Goal: Task Accomplishment & Management: Use online tool/utility

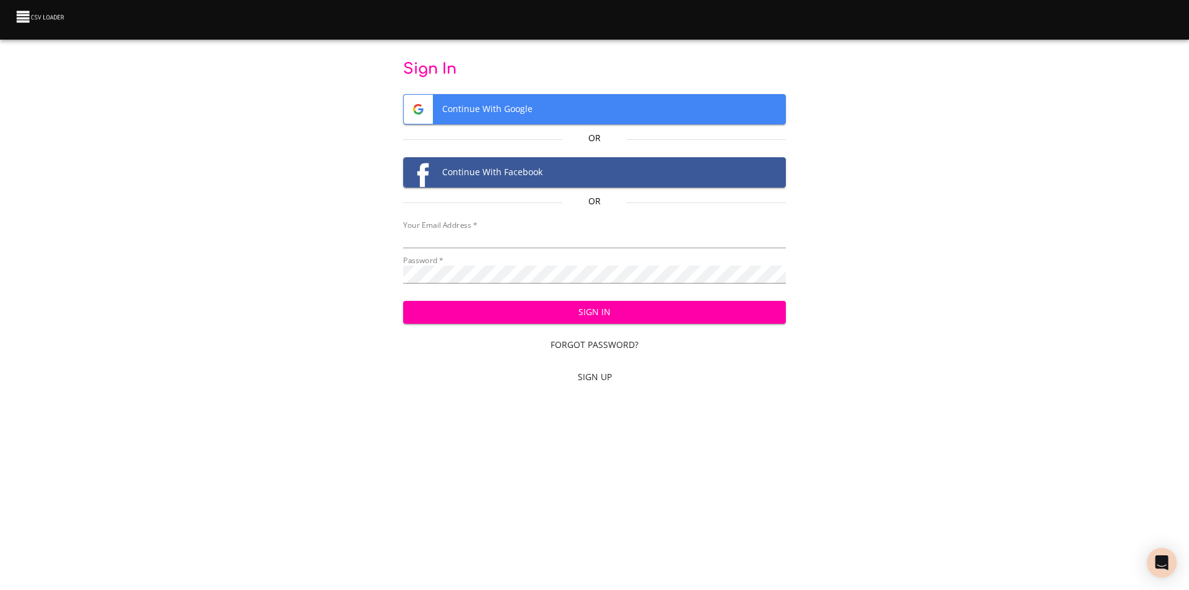
type input "[EMAIL_ADDRESS][DOMAIN_NAME]"
click at [357, 281] on div "Sign In Continue With Google Or Continue With Facebook Or Your Email Address   …" at bounding box center [595, 225] width 1150 height 332
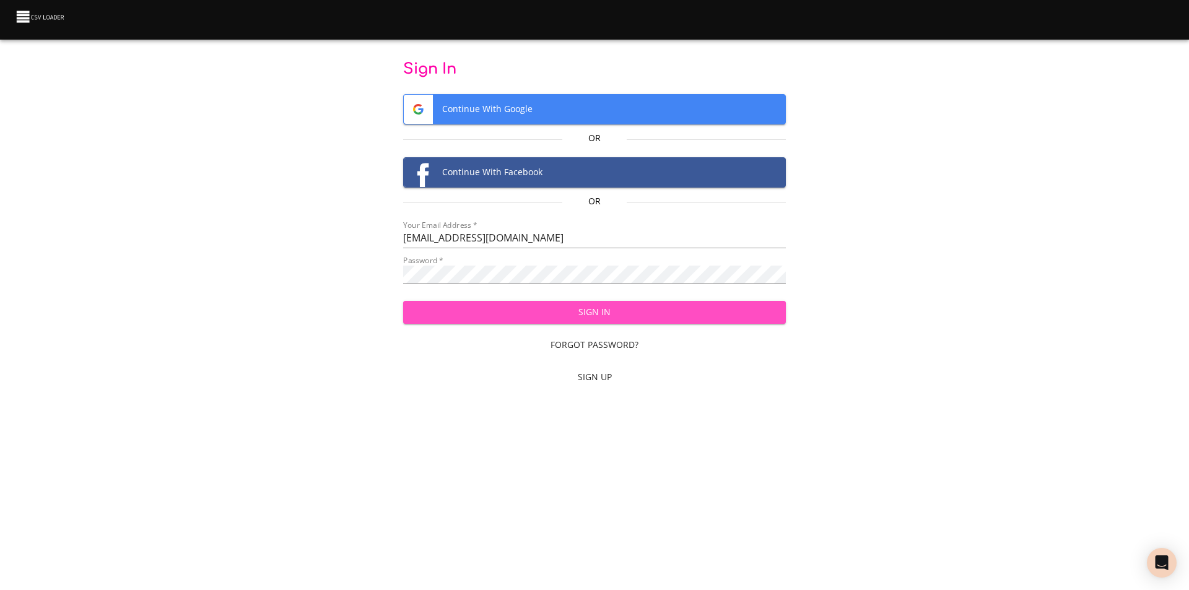
click at [684, 313] on span "Sign In" at bounding box center [595, 312] width 364 height 15
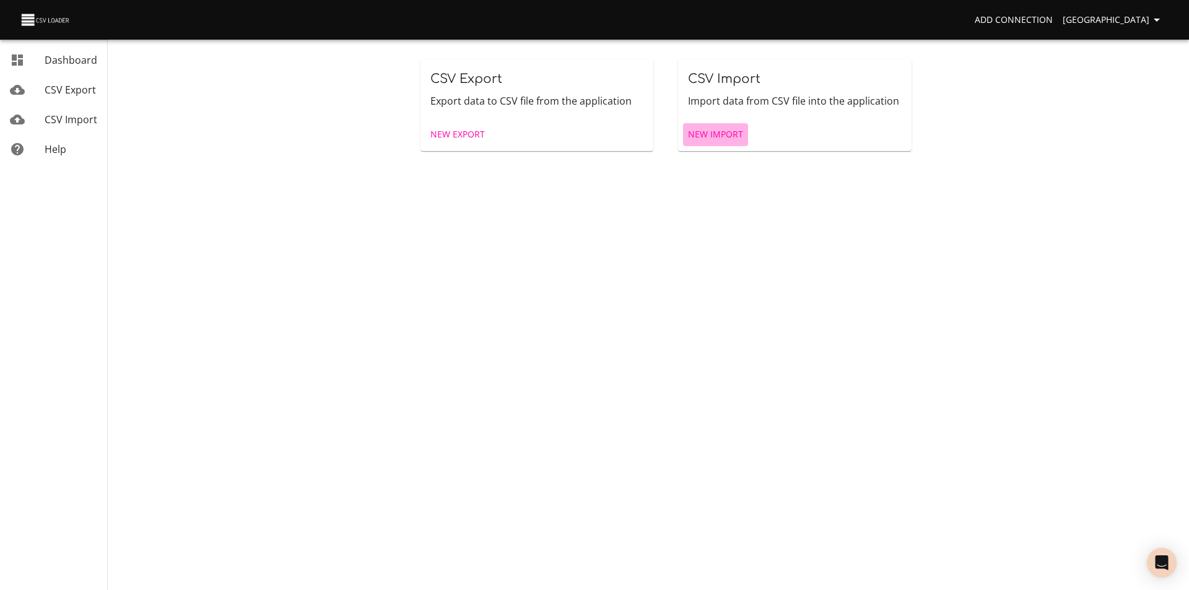
click at [704, 136] on span "New Import" at bounding box center [715, 134] width 55 height 15
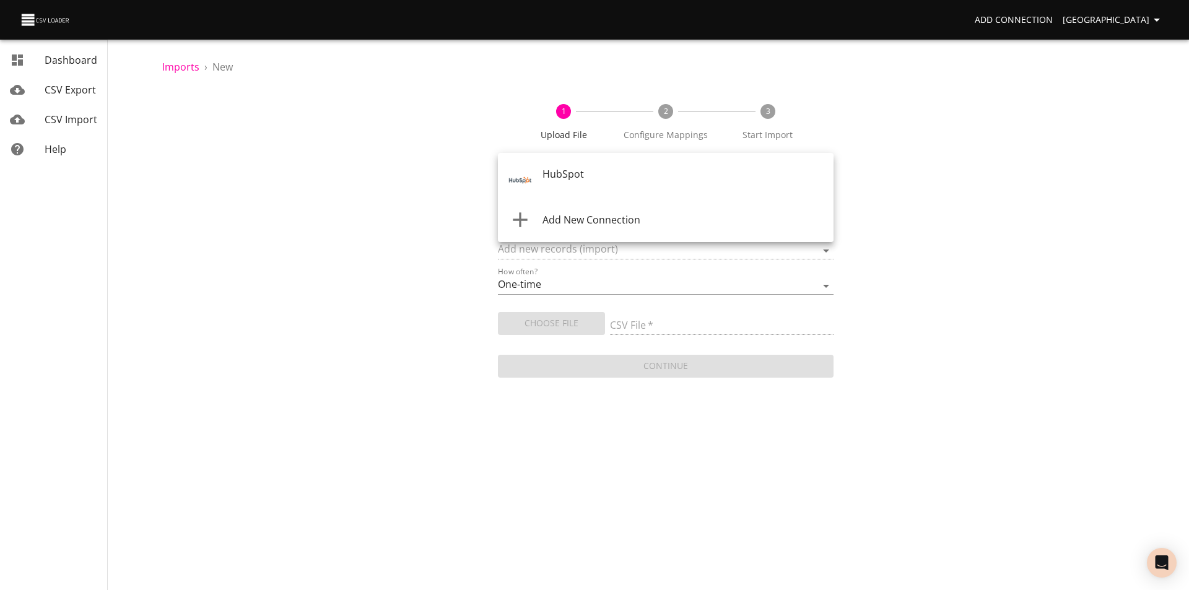
click at [545, 175] on body "Add Connection Sydney Dashboard CSV Export CSV Import Help Imports › New 1 Uplo…" at bounding box center [594, 295] width 1189 height 590
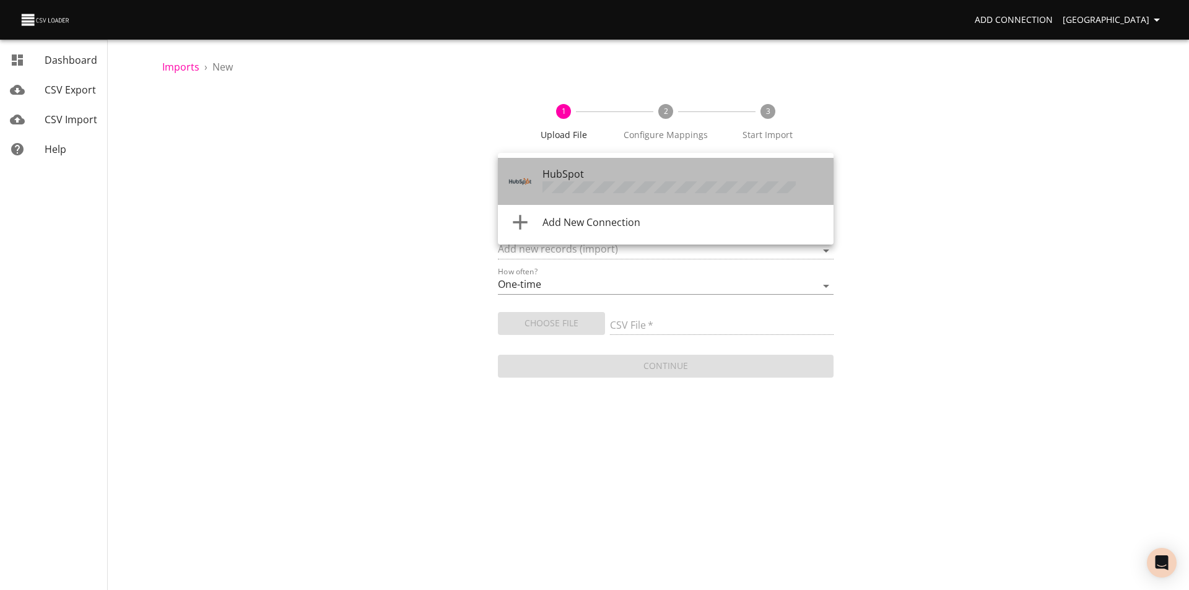
click at [545, 175] on span "HubSpot" at bounding box center [564, 174] width 42 height 14
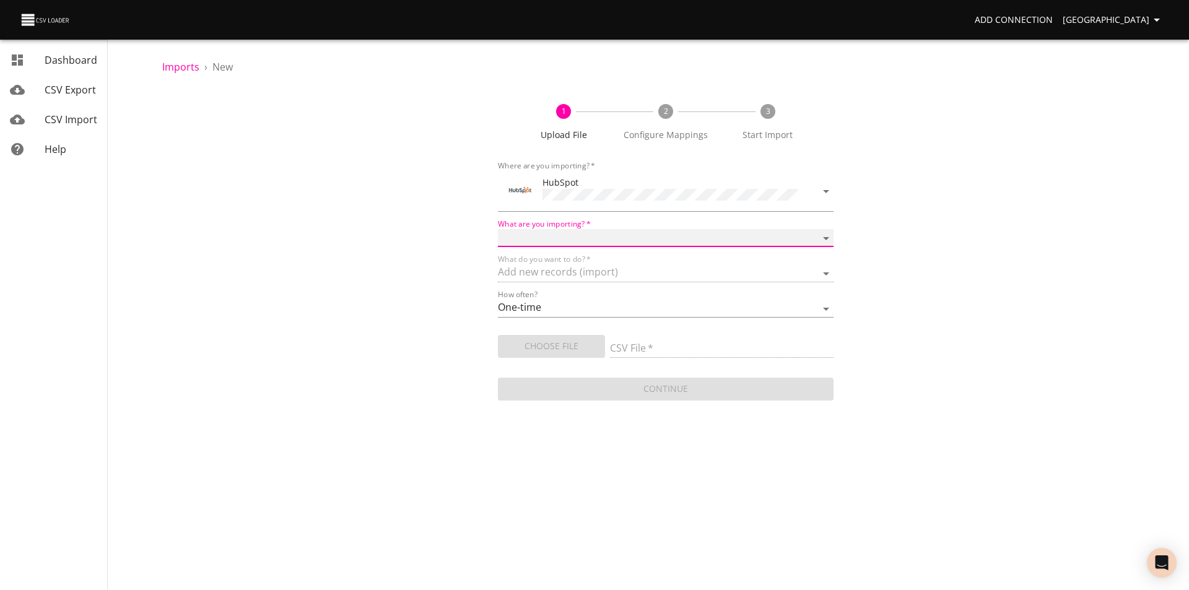
click at [540, 234] on select "Calls Companies Contacts Deals Emails Line items Meetings Notes Products Tasks …" at bounding box center [666, 238] width 336 height 18
select select "deals"
click at [498, 229] on select "Calls Companies Contacts Deals Emails Line items Meetings Notes Products Tasks …" at bounding box center [666, 238] width 336 height 18
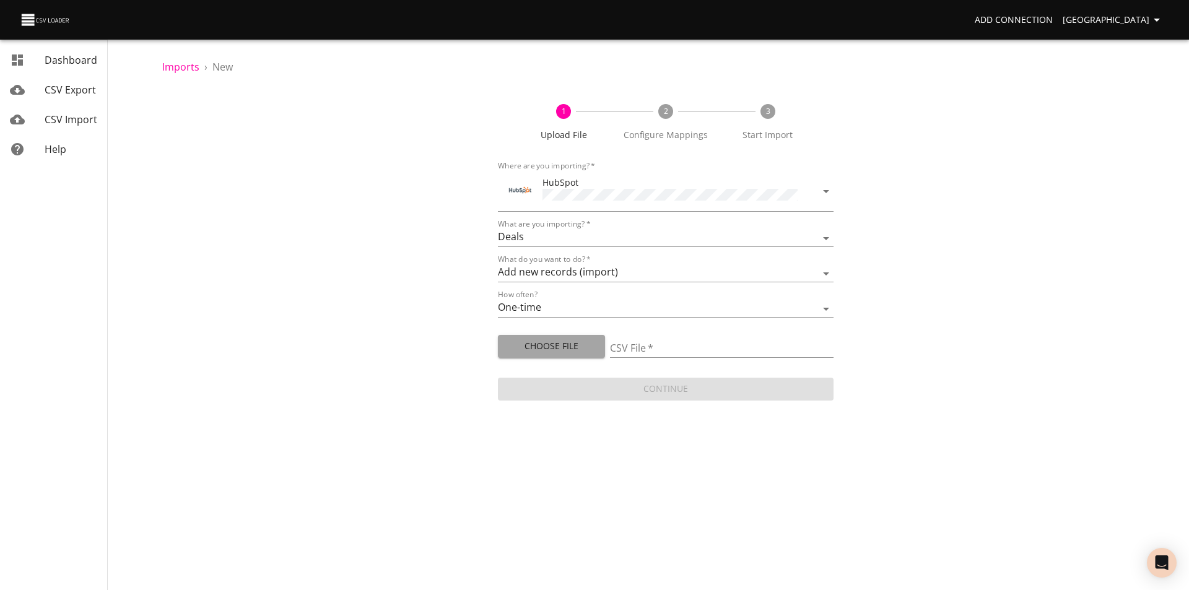
click at [528, 341] on span "Choose File" at bounding box center [551, 346] width 87 height 15
type input "[PERSON_NAME] [DATE].csv"
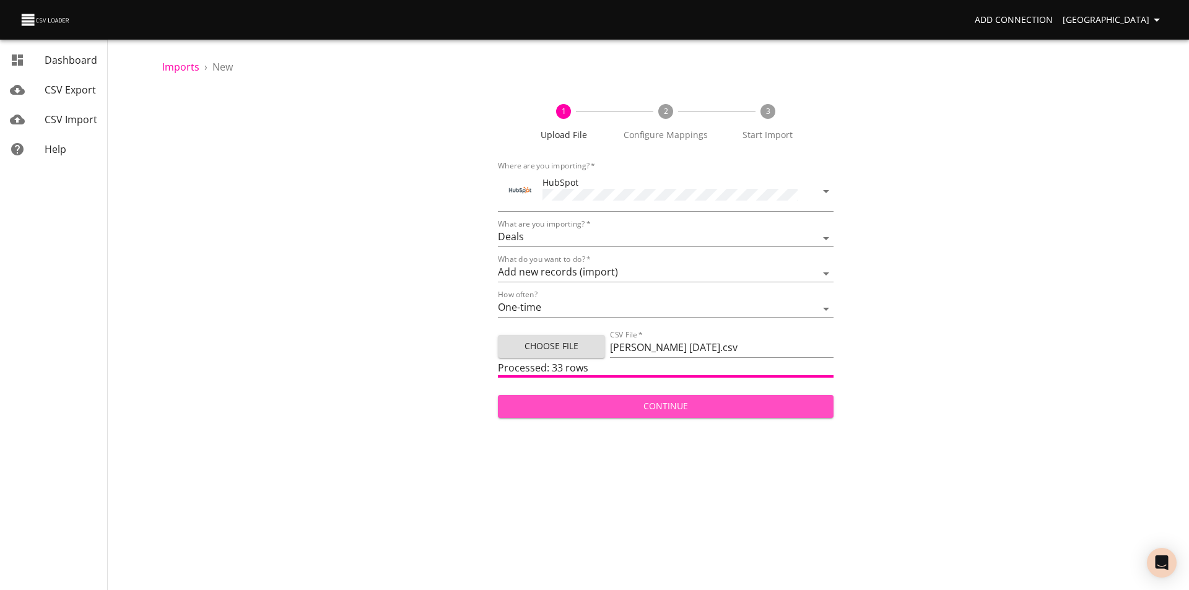
click at [681, 400] on span "Continue" at bounding box center [666, 406] width 316 height 15
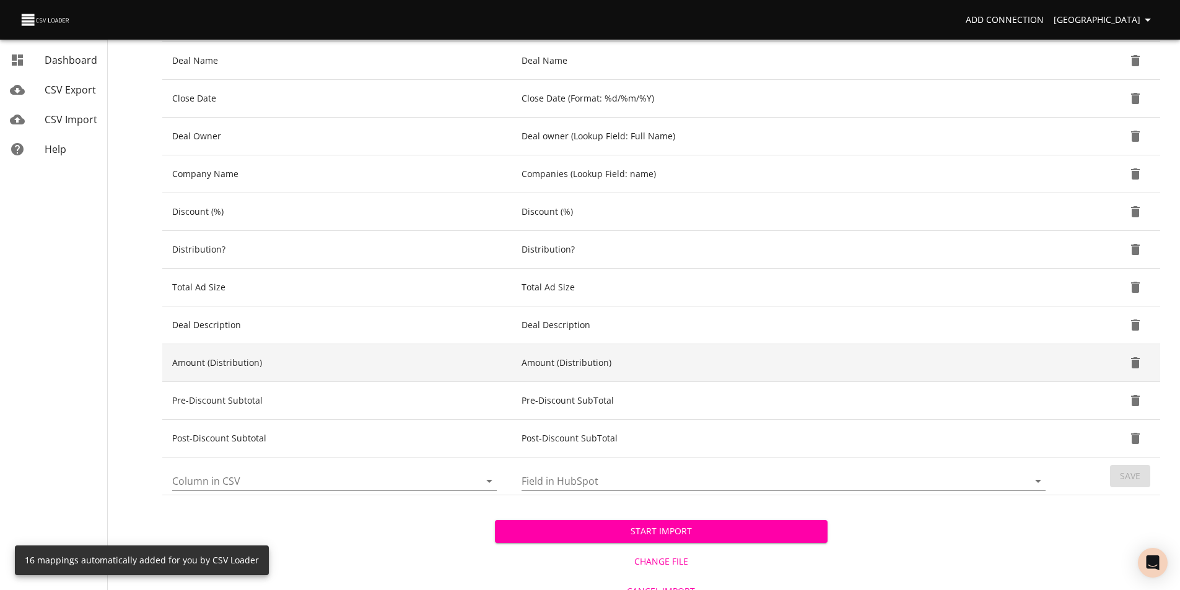
scroll to position [415, 0]
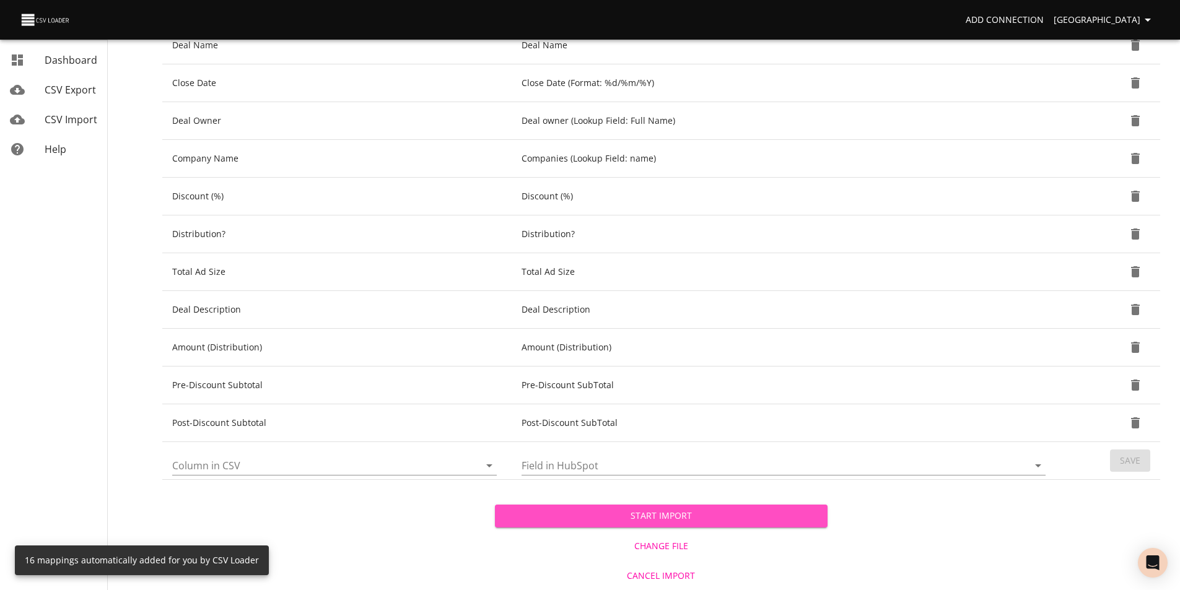
click at [667, 518] on span "Start Import" at bounding box center [661, 516] width 313 height 15
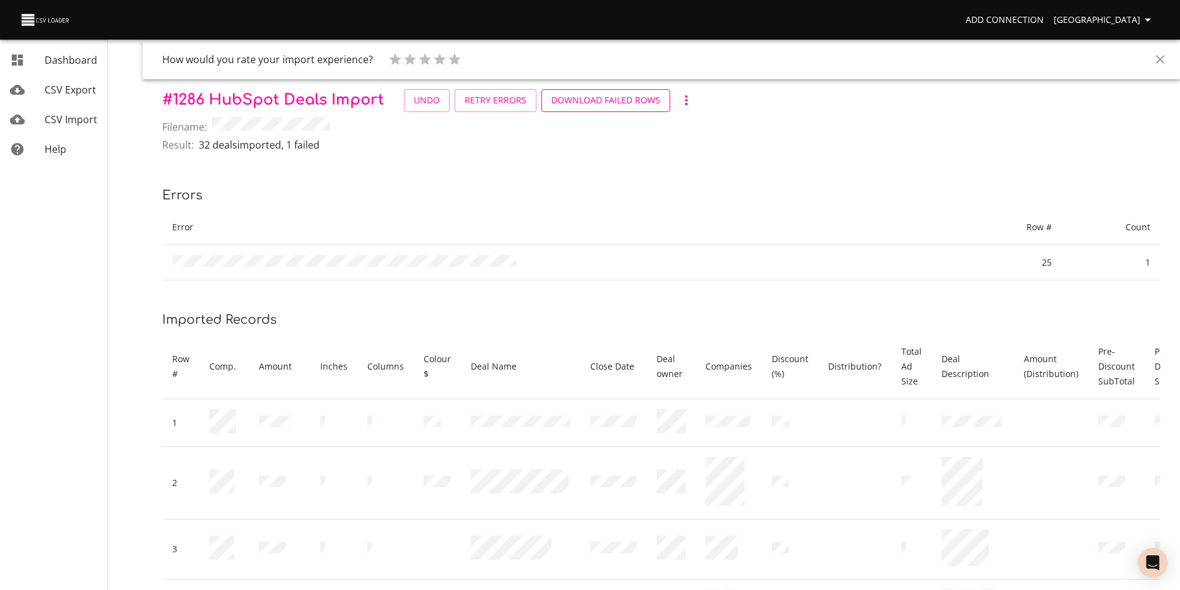
click at [636, 101] on span "Download Failed Rows" at bounding box center [605, 100] width 109 height 15
click at [82, 116] on span "CSV Import" at bounding box center [71, 120] width 53 height 14
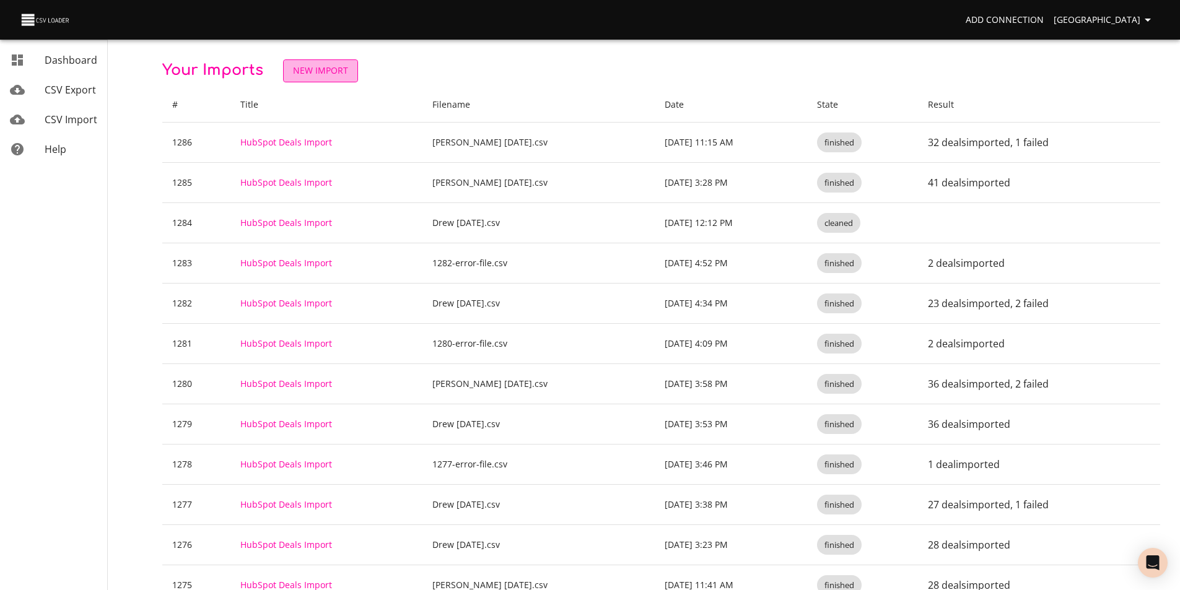
click at [332, 69] on span "New Import" at bounding box center [320, 70] width 55 height 15
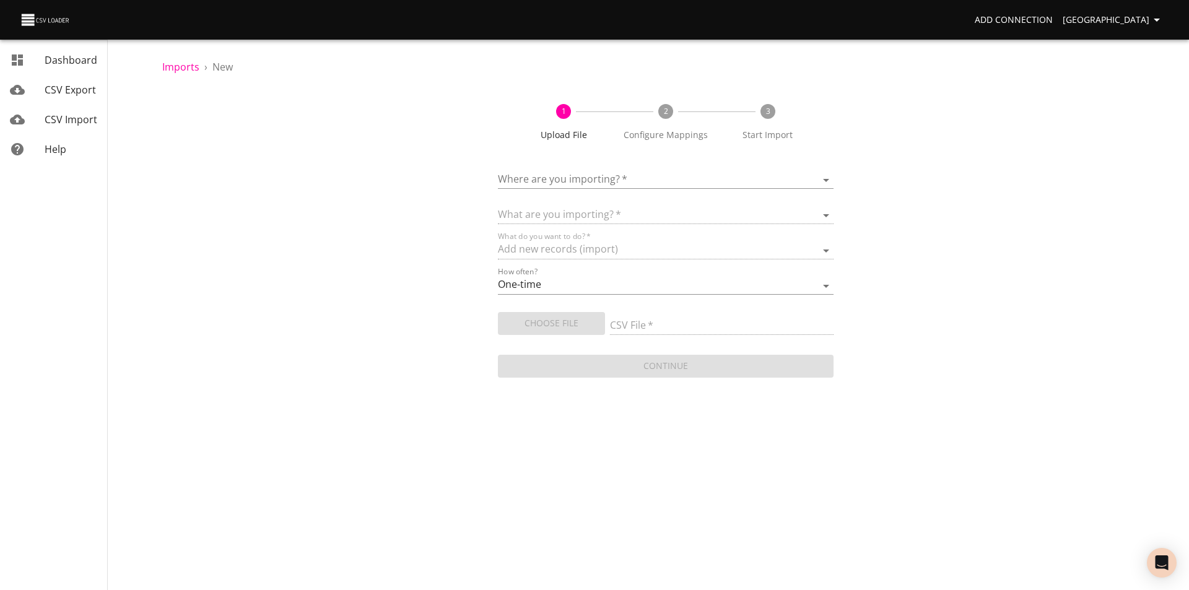
click at [555, 180] on body "Add Connection Sydney Dashboard CSV Export CSV Import Help Imports › New 1 Uplo…" at bounding box center [594, 295] width 1189 height 590
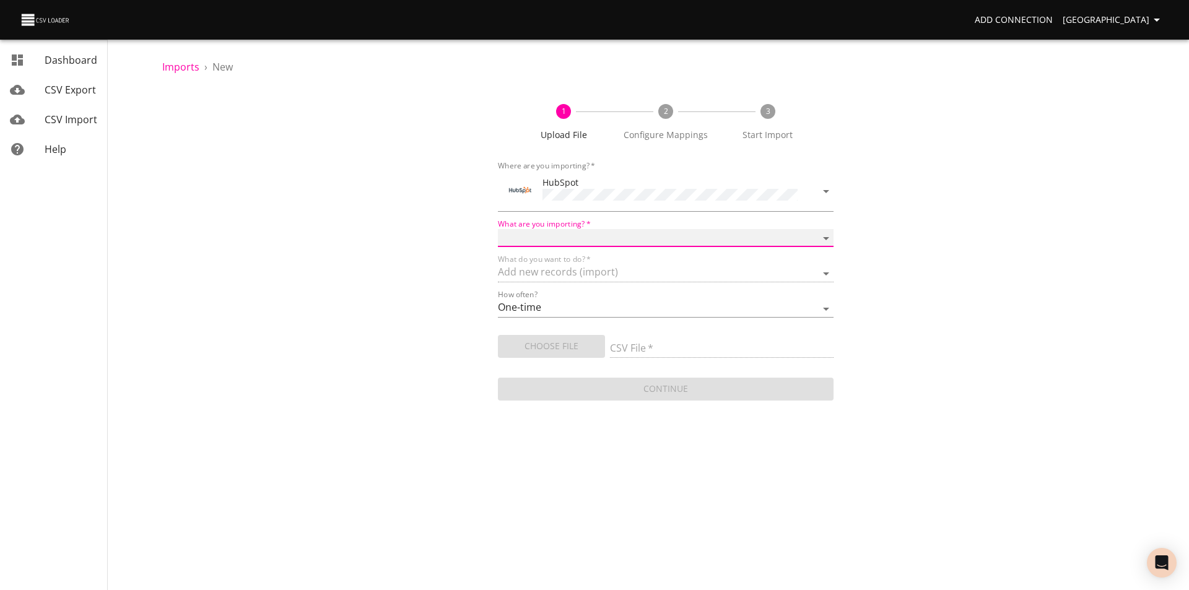
click at [551, 235] on select "Calls Companies Contacts Deals Emails Line items Meetings Notes Products Tasks …" at bounding box center [666, 238] width 336 height 18
select select "deals"
click at [498, 229] on select "Calls Companies Contacts Deals Emails Line items Meetings Notes Products Tasks …" at bounding box center [666, 238] width 336 height 18
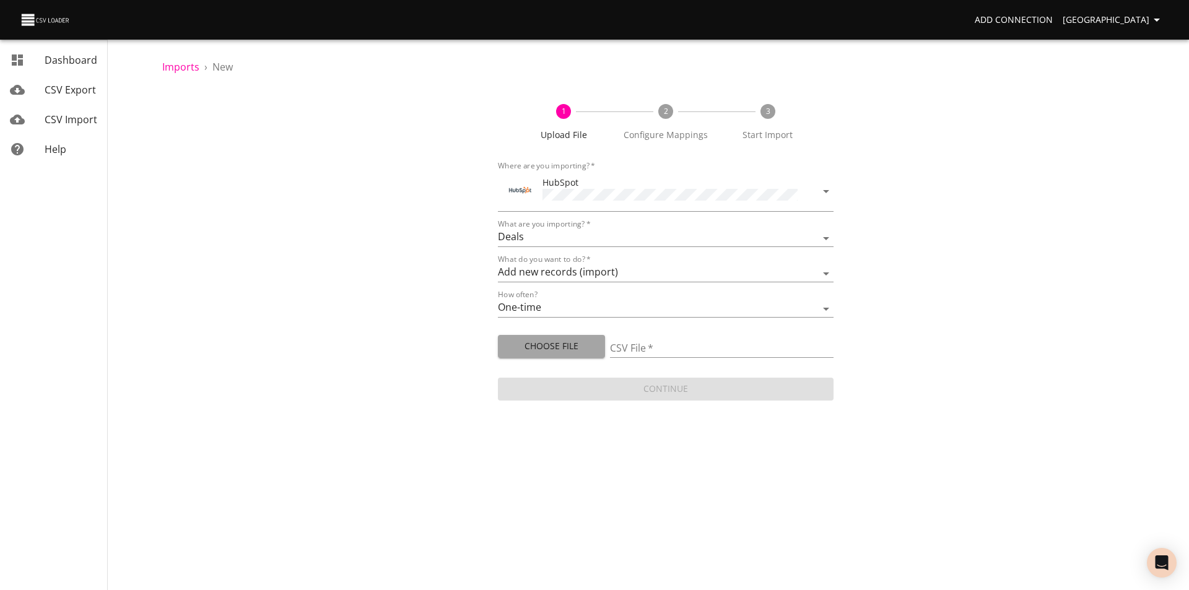
click at [533, 346] on span "Choose File" at bounding box center [551, 346] width 87 height 15
type input "1286-error-file.csv"
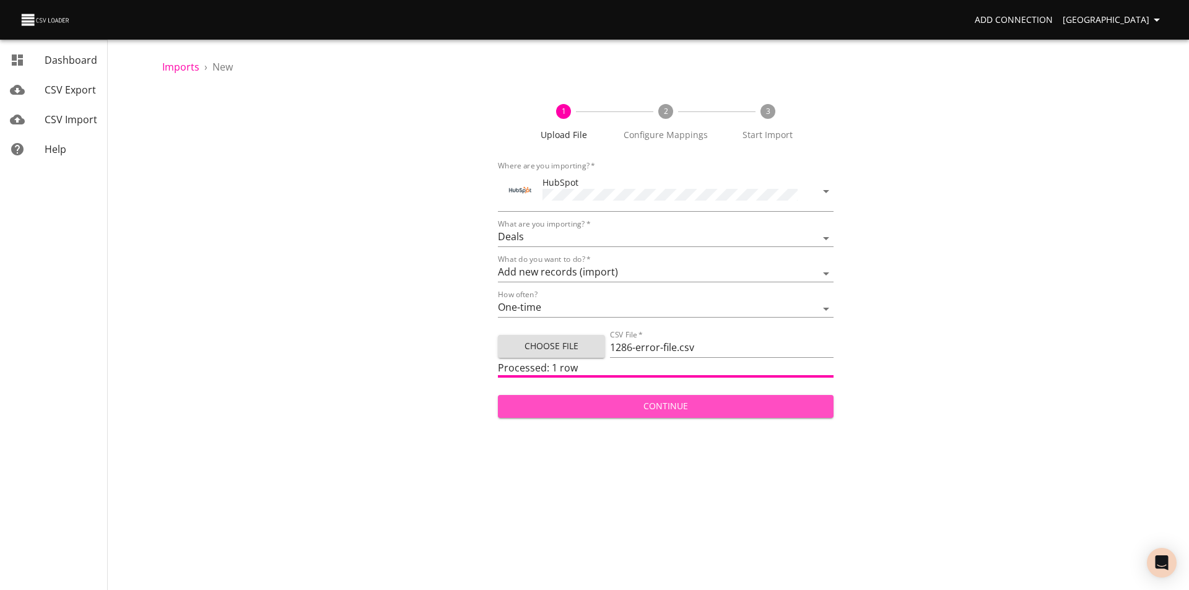
click at [686, 408] on span "Continue" at bounding box center [666, 406] width 316 height 15
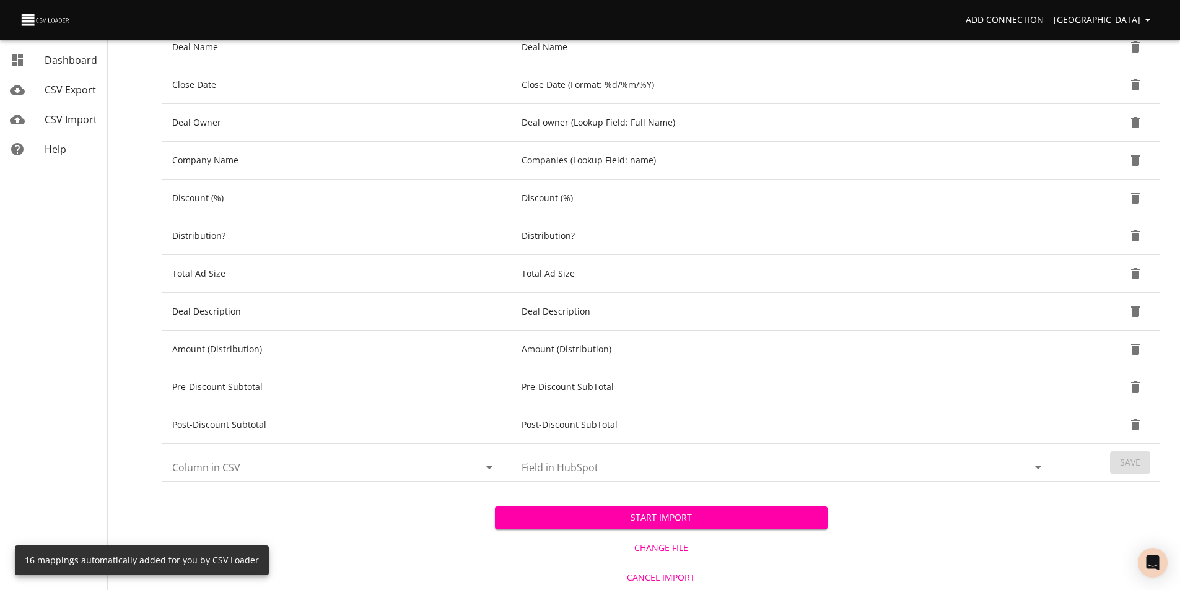
scroll to position [415, 0]
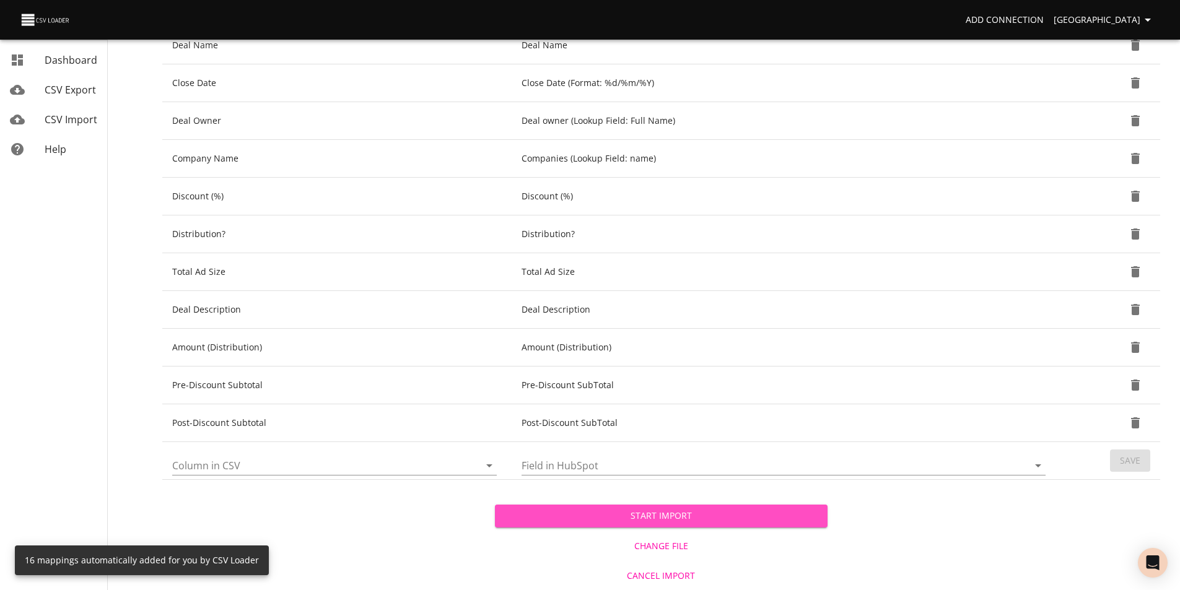
click at [680, 510] on span "Start Import" at bounding box center [661, 516] width 313 height 15
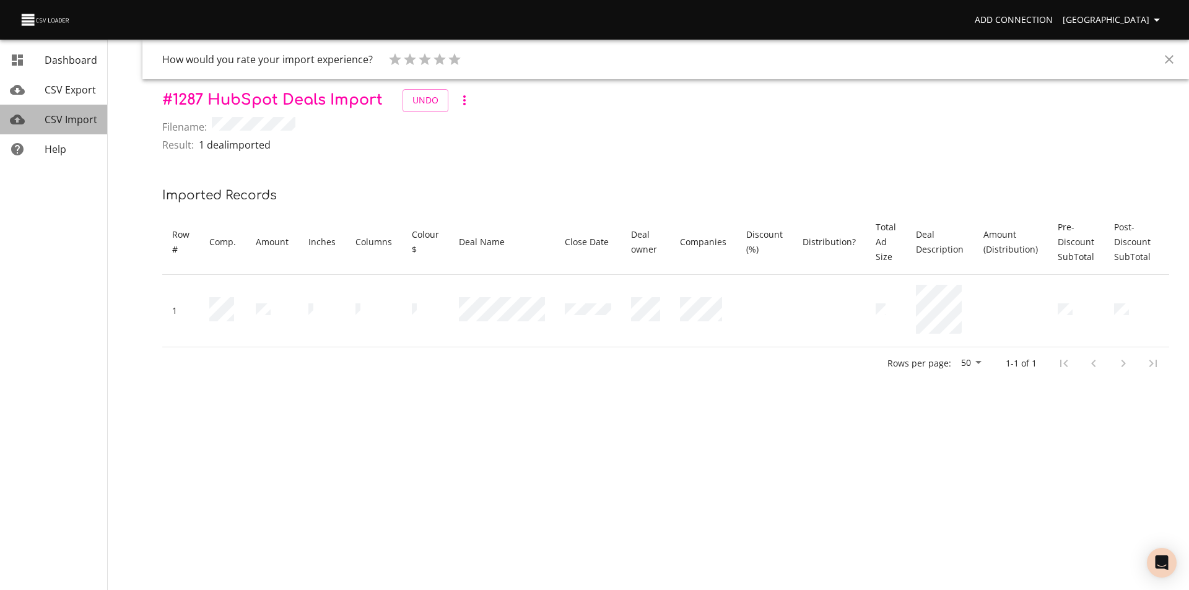
click at [55, 122] on span "CSV Import" at bounding box center [71, 120] width 53 height 14
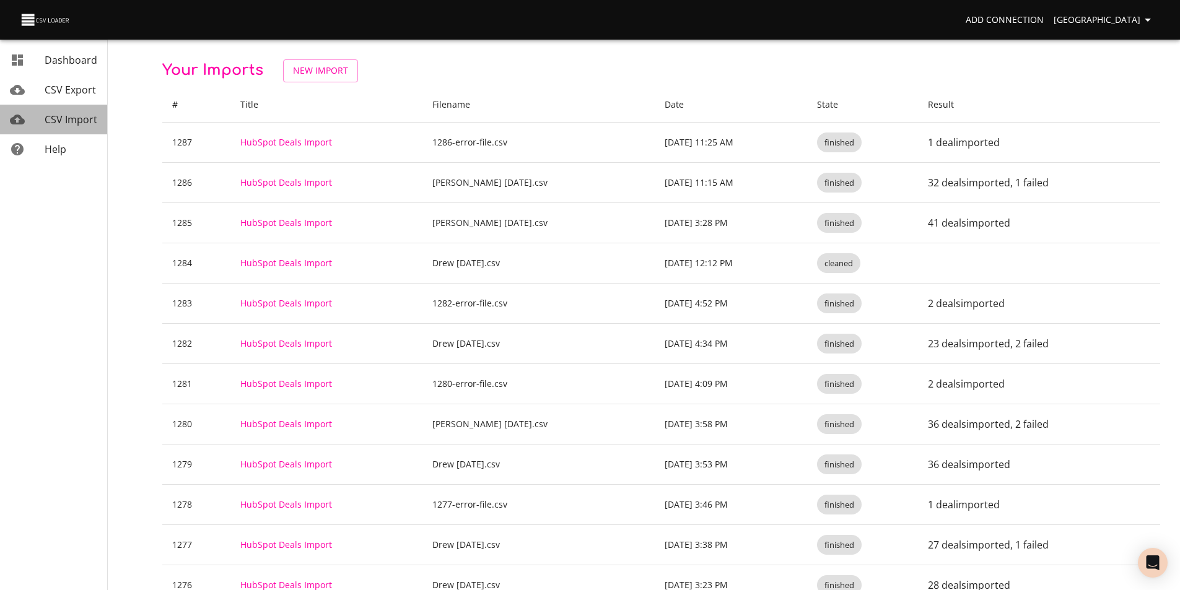
click at [56, 121] on span "CSV Import" at bounding box center [71, 120] width 53 height 14
click at [329, 71] on span "New Import" at bounding box center [320, 70] width 55 height 15
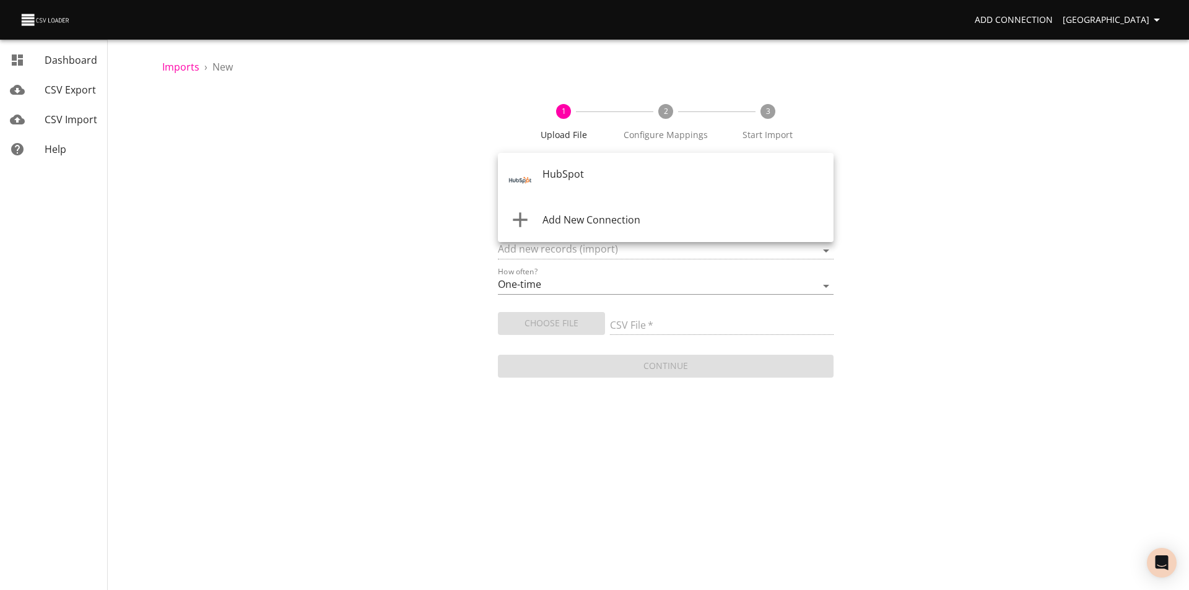
click at [590, 183] on body "Add Connection Sydney Dashboard CSV Export CSV Import Help Imports › New 1 Uplo…" at bounding box center [594, 295] width 1189 height 590
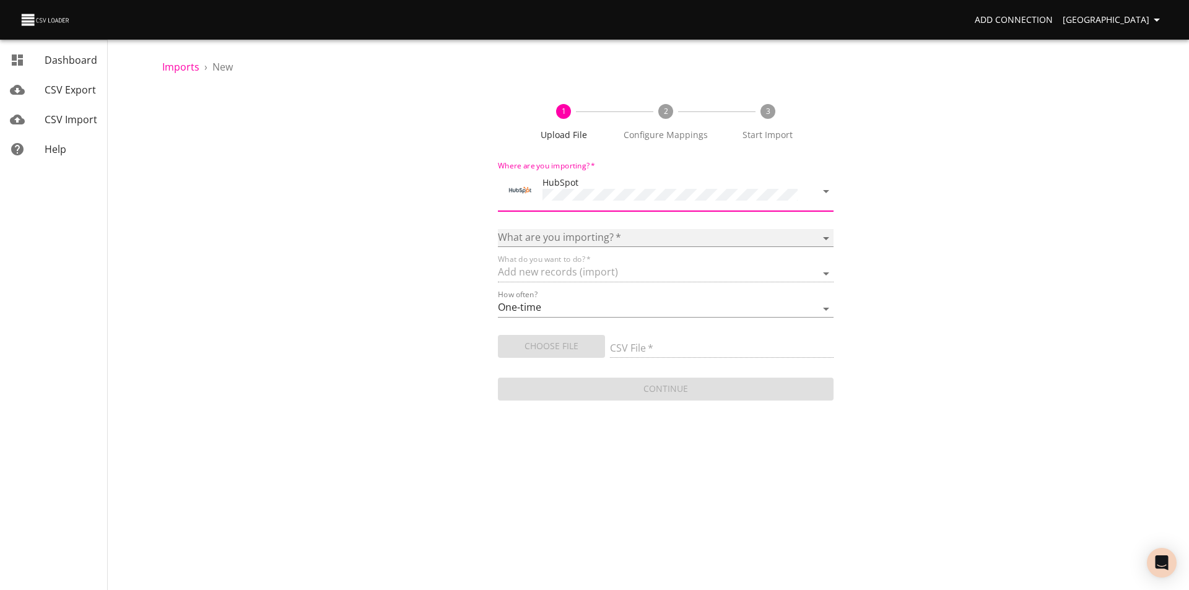
click at [569, 234] on select "Calls Companies Contacts Deals Emails Line items Meetings Notes Products Tasks …" at bounding box center [666, 238] width 336 height 18
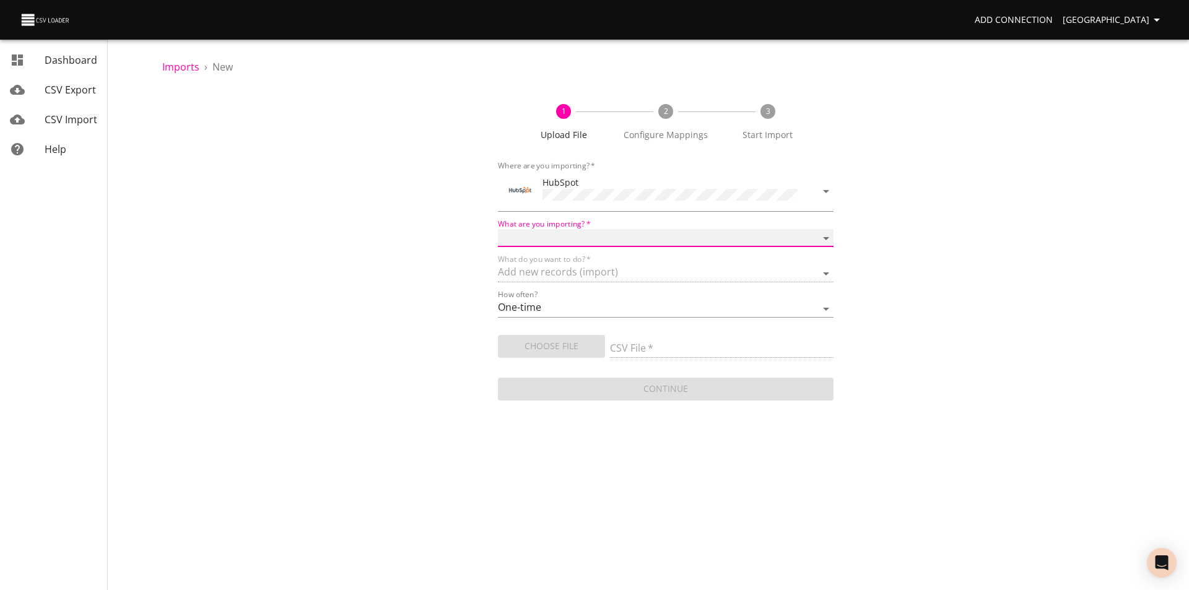
select select "deals"
click at [498, 229] on select "Calls Companies Contacts Deals Emails Line items Meetings Notes Products Tasks …" at bounding box center [666, 238] width 336 height 18
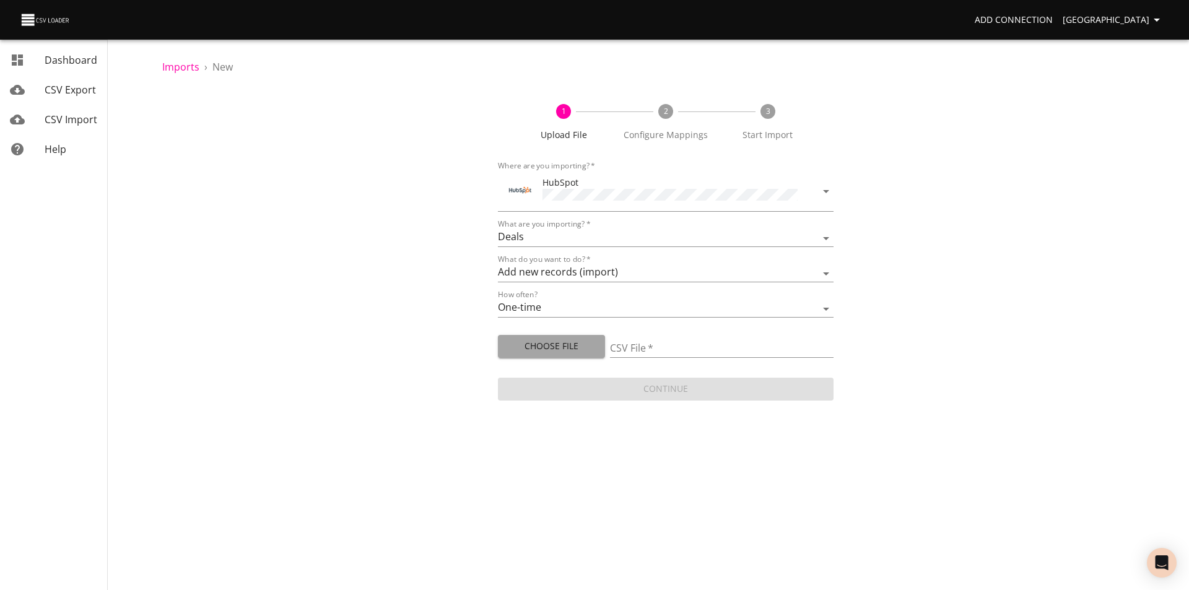
click at [553, 340] on span "Choose File" at bounding box center [551, 346] width 87 height 15
type input "[PERSON_NAME] [DATE].csv"
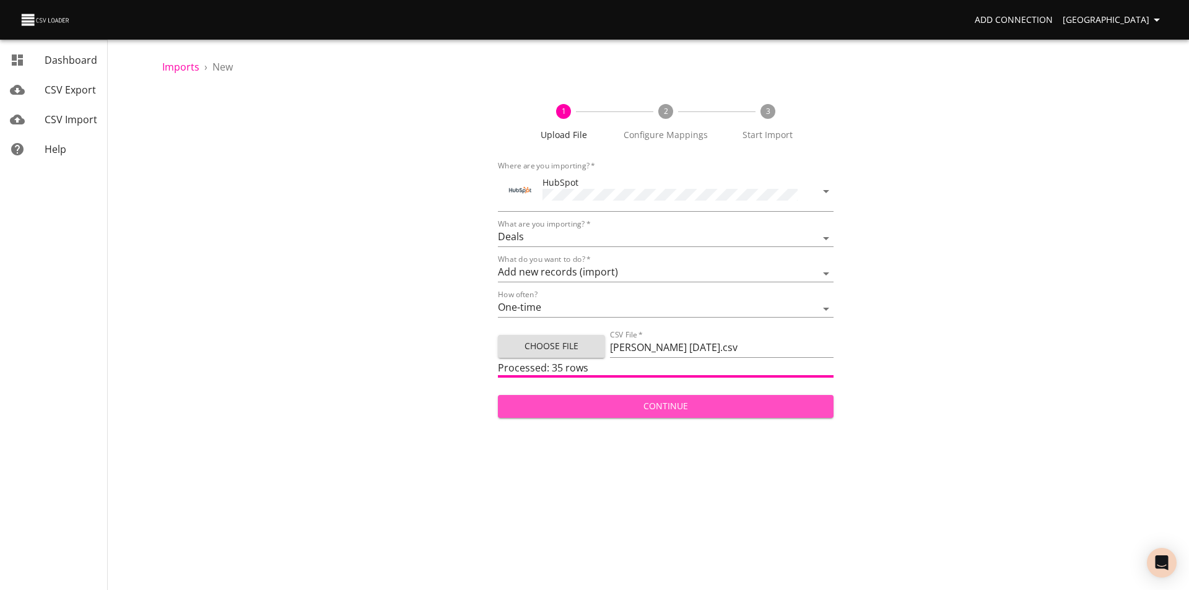
click at [701, 400] on span "Continue" at bounding box center [666, 406] width 316 height 15
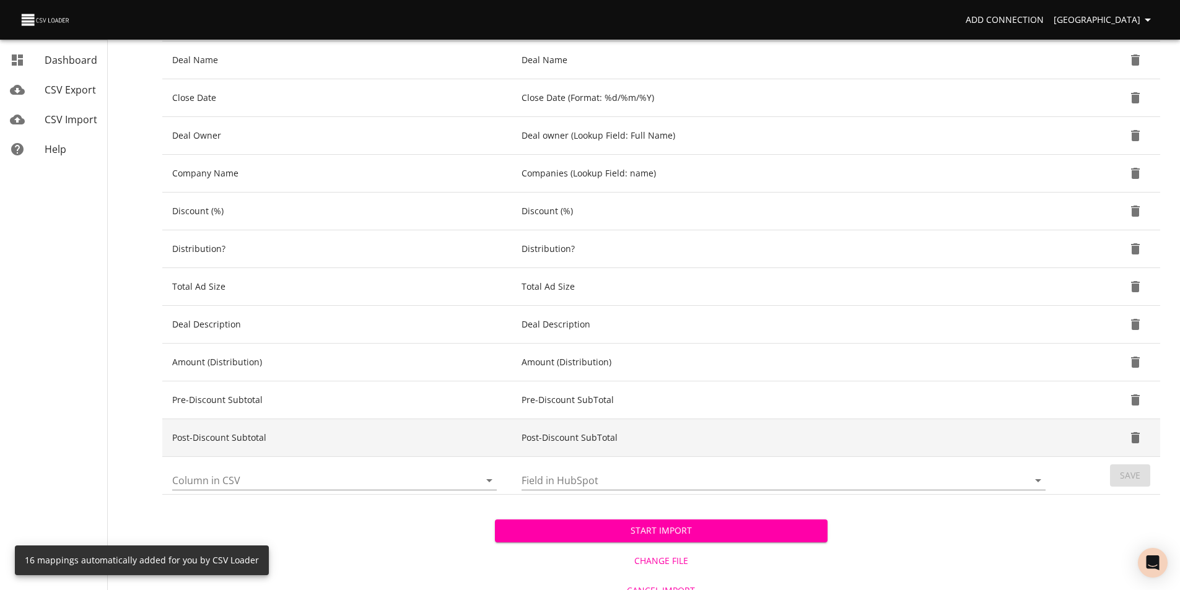
scroll to position [415, 0]
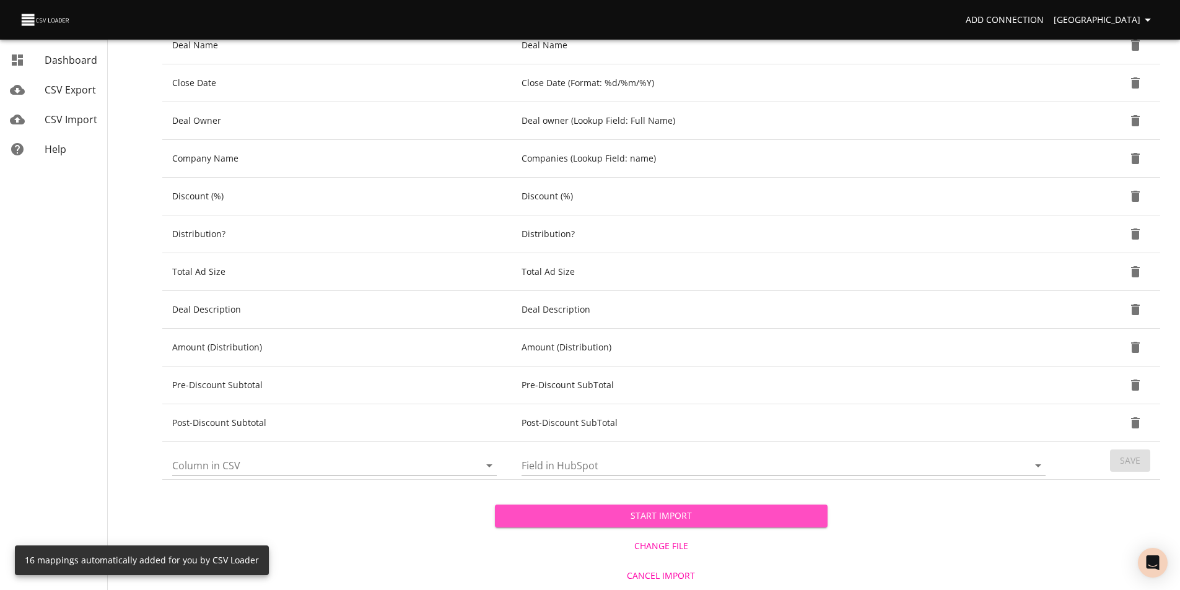
click at [696, 505] on button "Start Import" at bounding box center [661, 516] width 333 height 23
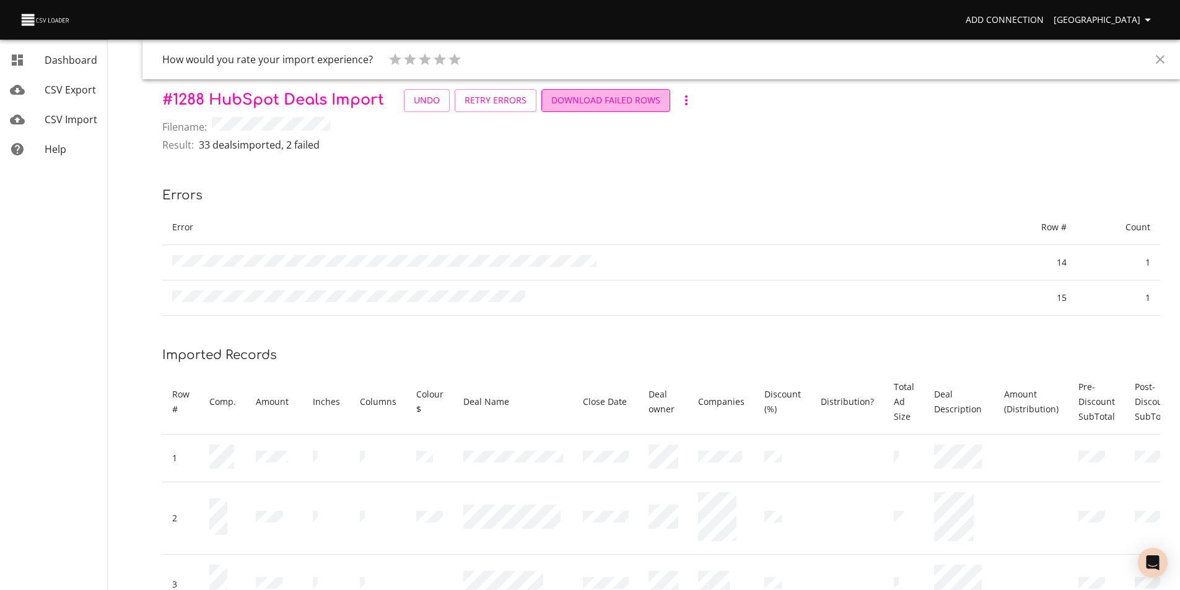
click at [592, 103] on span "Download Failed Rows" at bounding box center [605, 100] width 109 height 15
click at [61, 117] on span "CSV Import" at bounding box center [71, 120] width 53 height 14
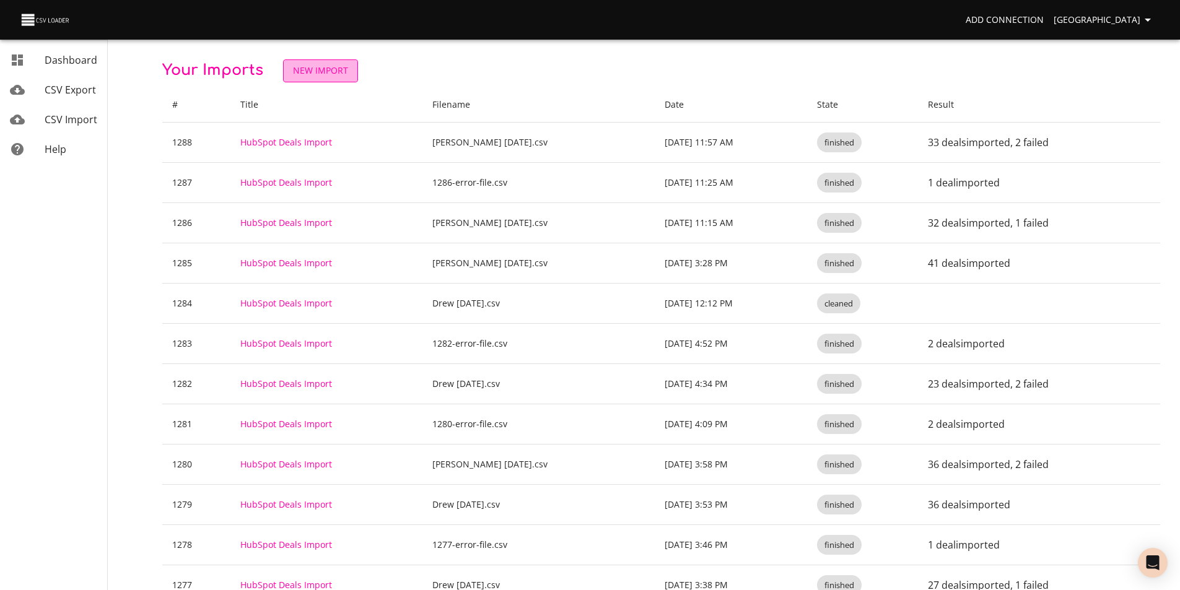
click at [339, 69] on span "New Import" at bounding box center [320, 70] width 55 height 15
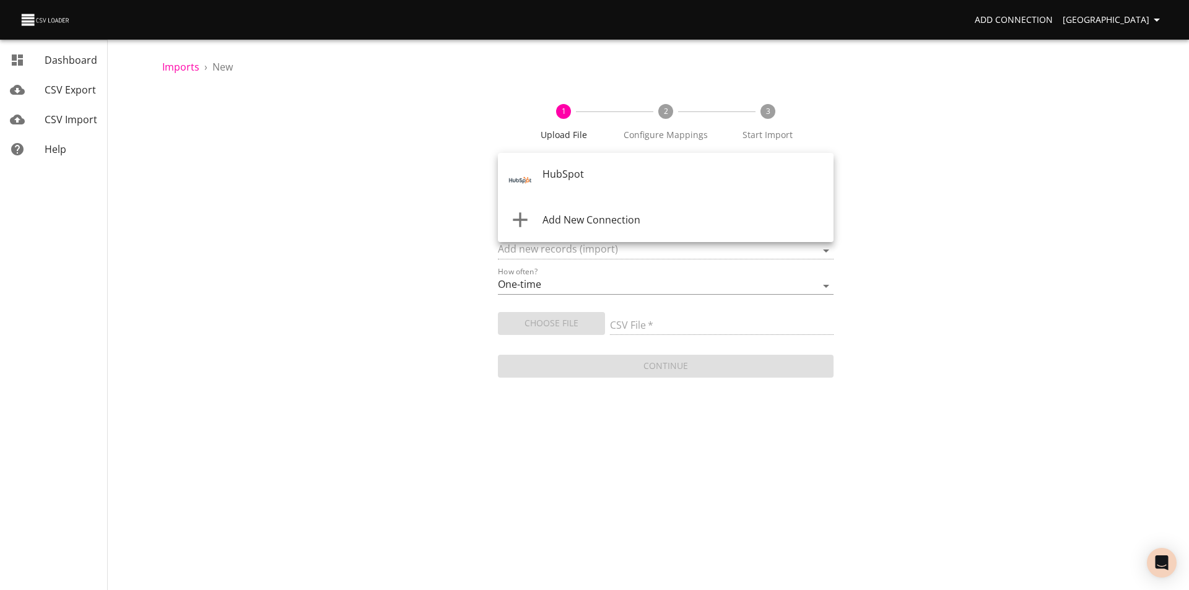
click at [563, 180] on body "Add Connection Sydney Dashboard CSV Export CSV Import Help Imports › New 1 Uplo…" at bounding box center [594, 295] width 1189 height 590
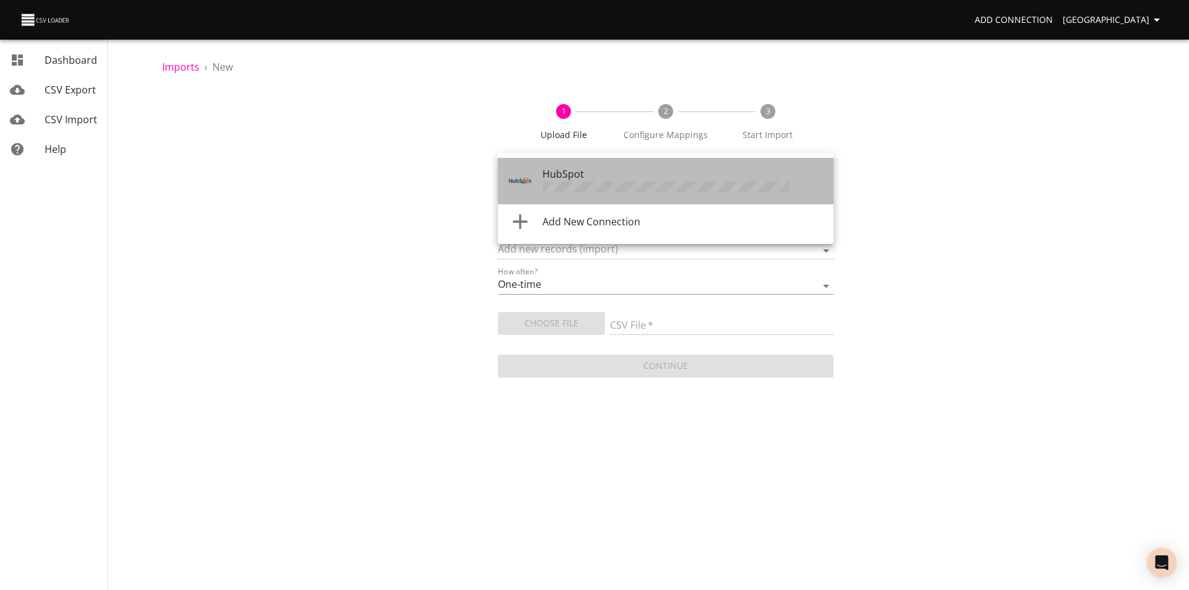
click at [563, 180] on span "HubSpot" at bounding box center [564, 174] width 42 height 14
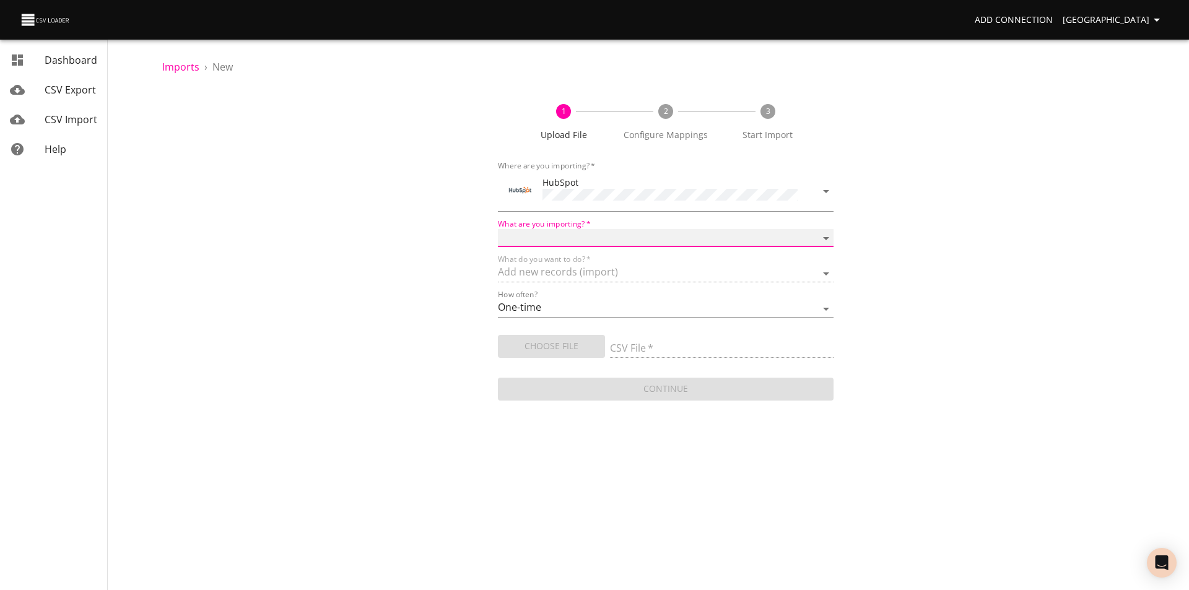
click at [551, 235] on select "Calls Companies Contacts Deals Emails Line items Meetings Notes Products Tasks …" at bounding box center [666, 238] width 336 height 18
select select "deals"
click at [498, 229] on select "Calls Companies Contacts Deals Emails Line items Meetings Notes Products Tasks …" at bounding box center [666, 238] width 336 height 18
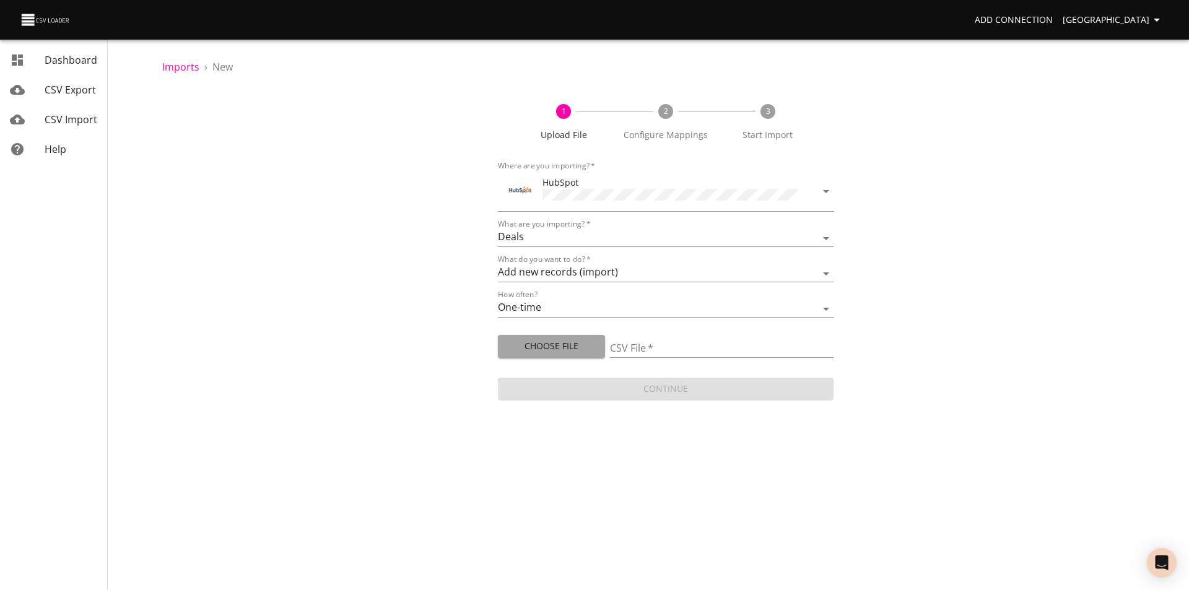
click at [525, 347] on span "Choose File" at bounding box center [551, 346] width 87 height 15
type input "1288-error-file.csv"
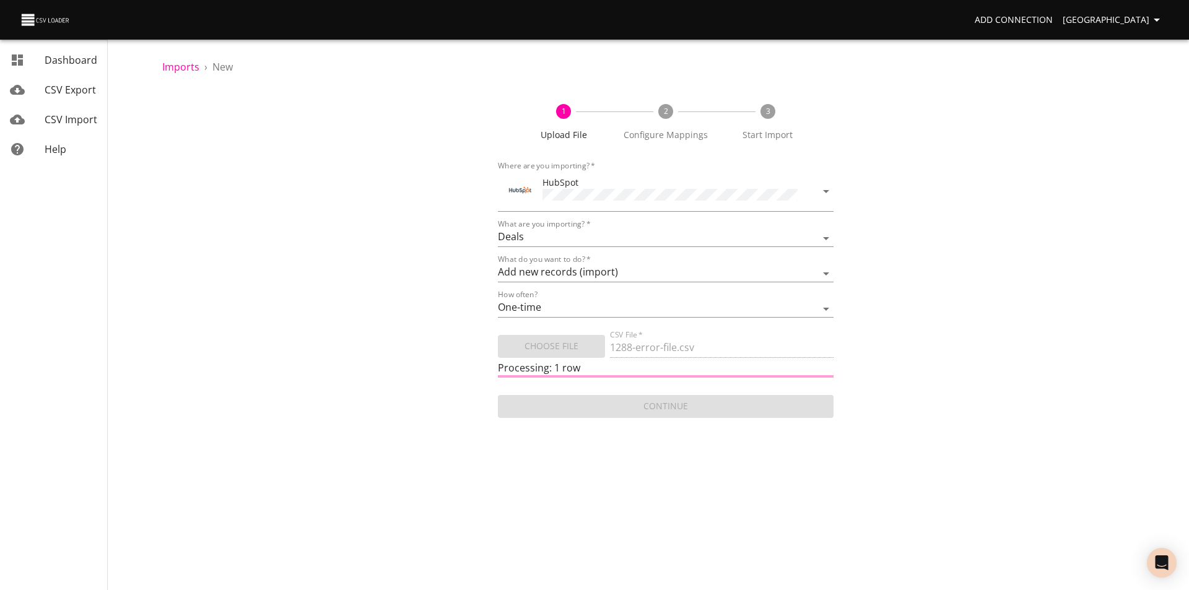
click at [673, 403] on div "Continue" at bounding box center [666, 401] width 336 height 33
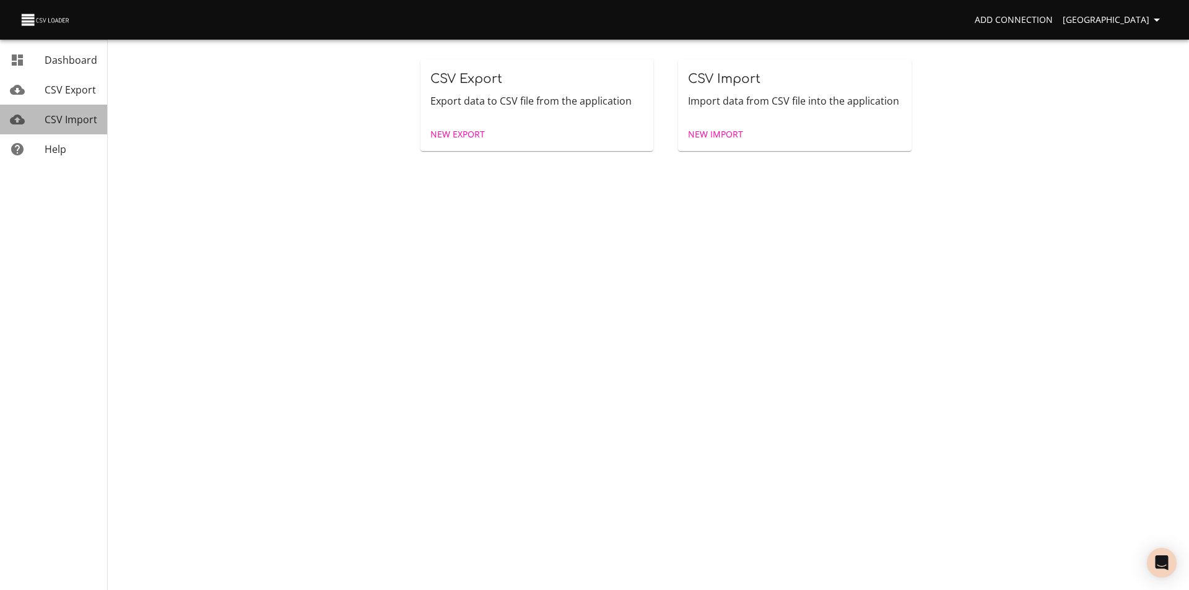
click at [69, 116] on span "CSV Import" at bounding box center [71, 120] width 53 height 14
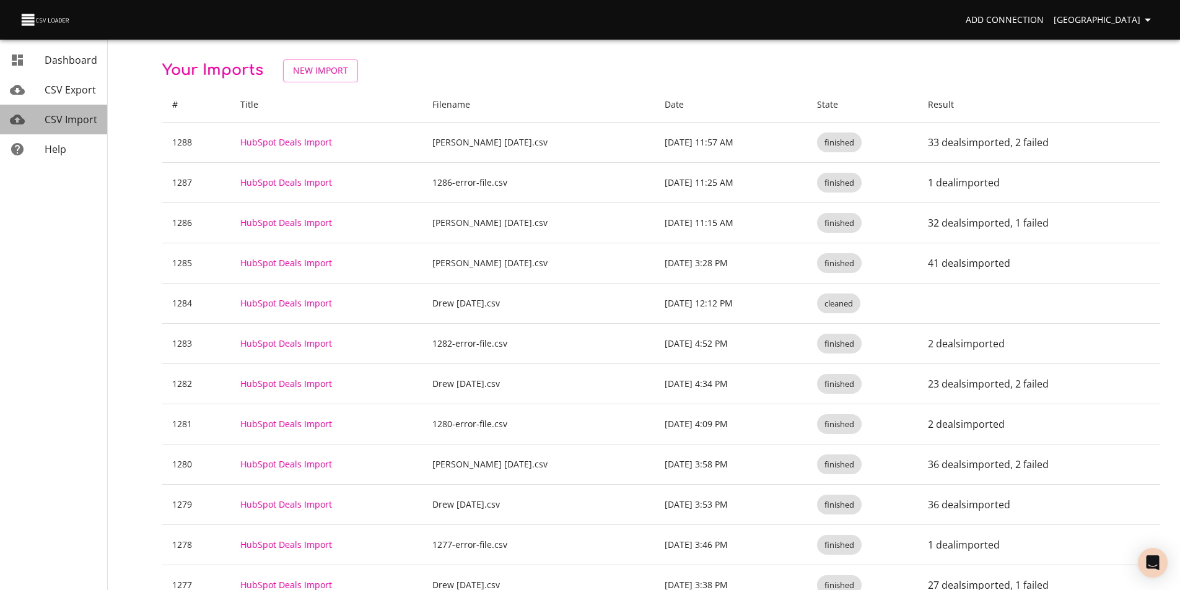
click at [69, 118] on span "CSV Import" at bounding box center [71, 120] width 53 height 14
click at [320, 71] on span "New Import" at bounding box center [320, 70] width 55 height 15
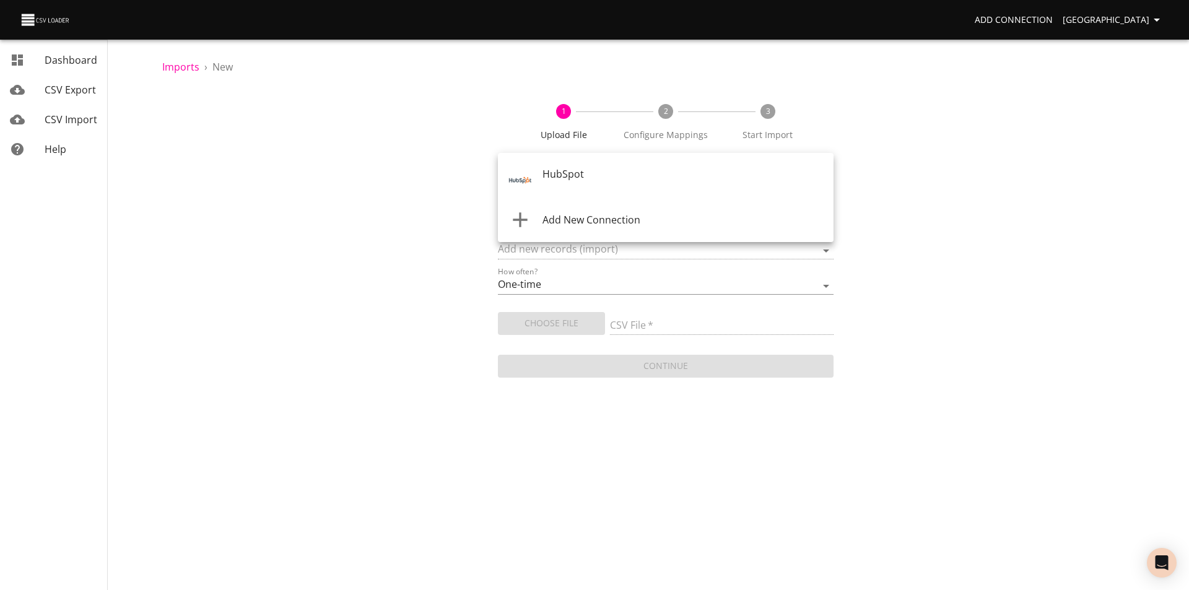
click at [563, 176] on body "Add Connection Sydney Dashboard CSV Export CSV Import Help Imports › New 1 Uplo…" at bounding box center [594, 295] width 1189 height 590
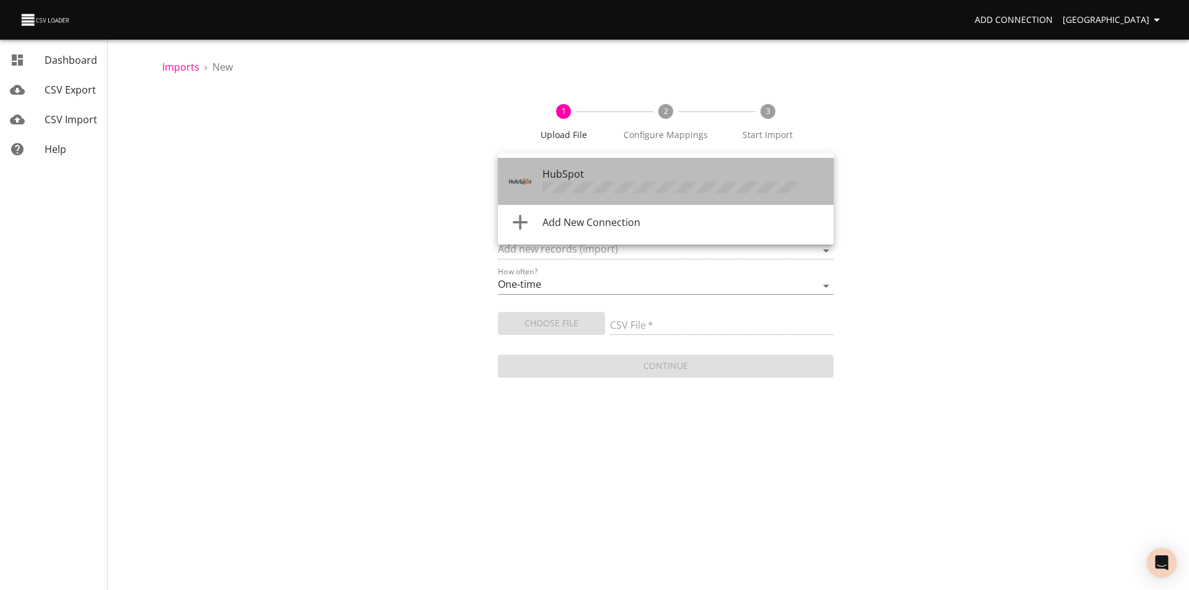
click at [563, 176] on span "HubSpot" at bounding box center [564, 174] width 42 height 14
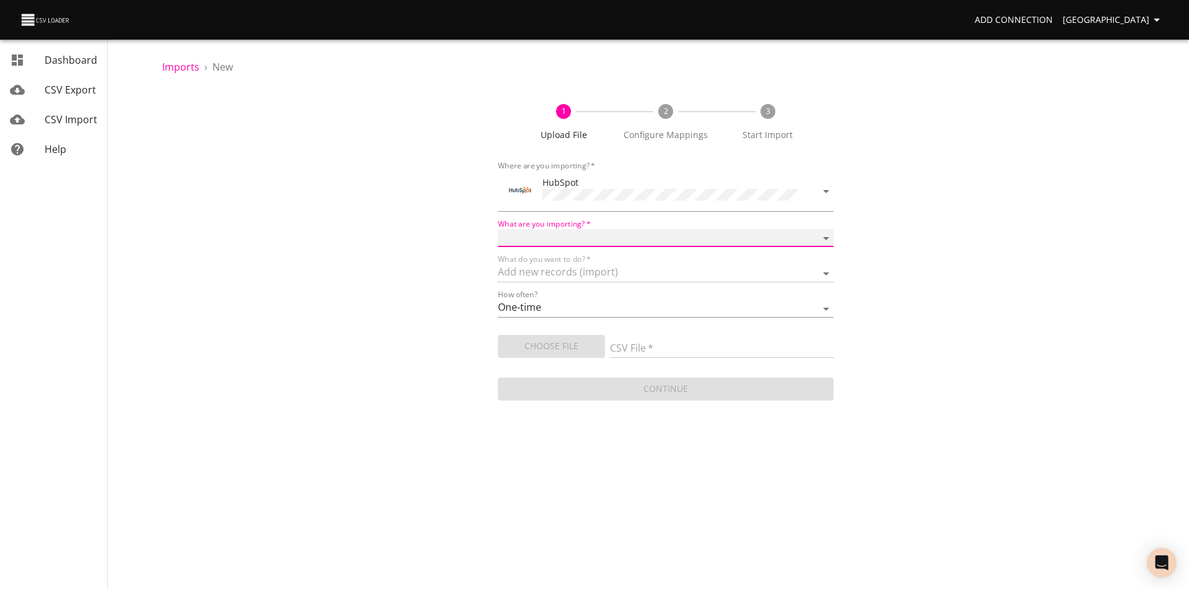
click at [543, 236] on select "Calls Companies Contacts Deals Emails Line items Meetings Notes Products Tasks …" at bounding box center [666, 238] width 336 height 18
select select "deals"
click at [498, 229] on select "Calls Companies Contacts Deals Emails Line items Meetings Notes Products Tasks …" at bounding box center [666, 238] width 336 height 18
click at [524, 339] on span "Choose File" at bounding box center [551, 346] width 87 height 15
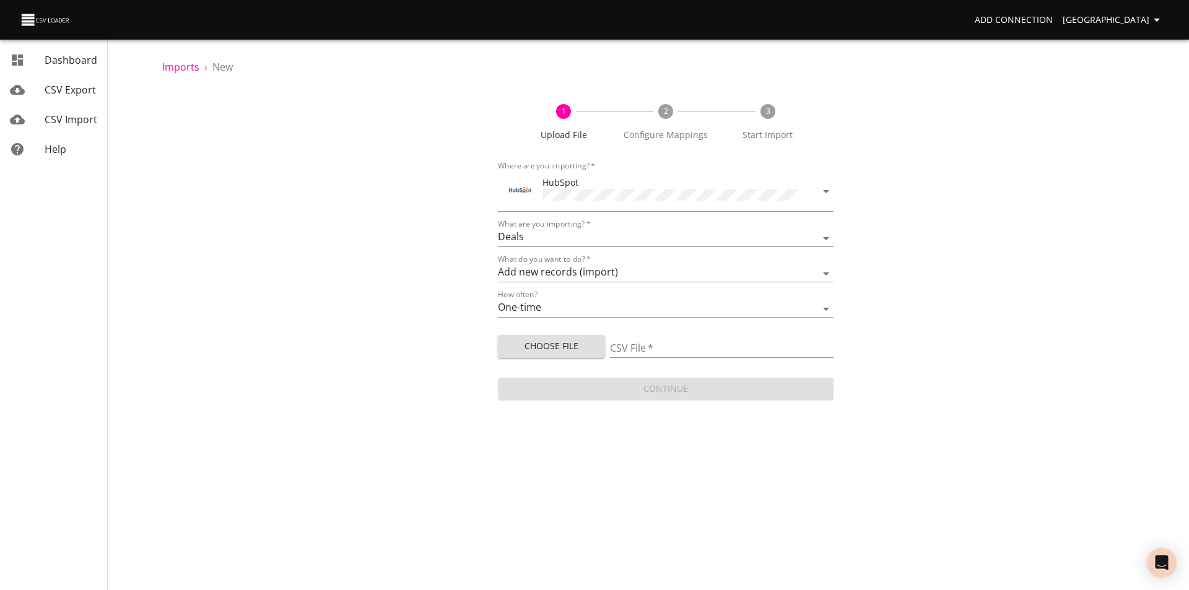
type input "1288-error-file.csv"
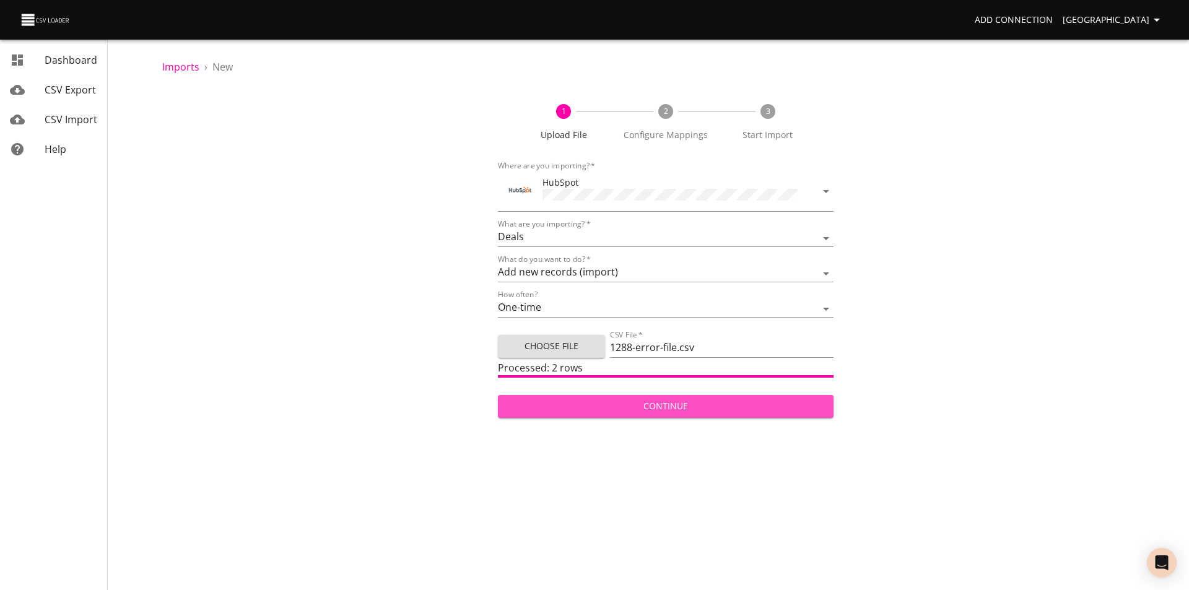
click at [673, 406] on span "Continue" at bounding box center [666, 406] width 316 height 15
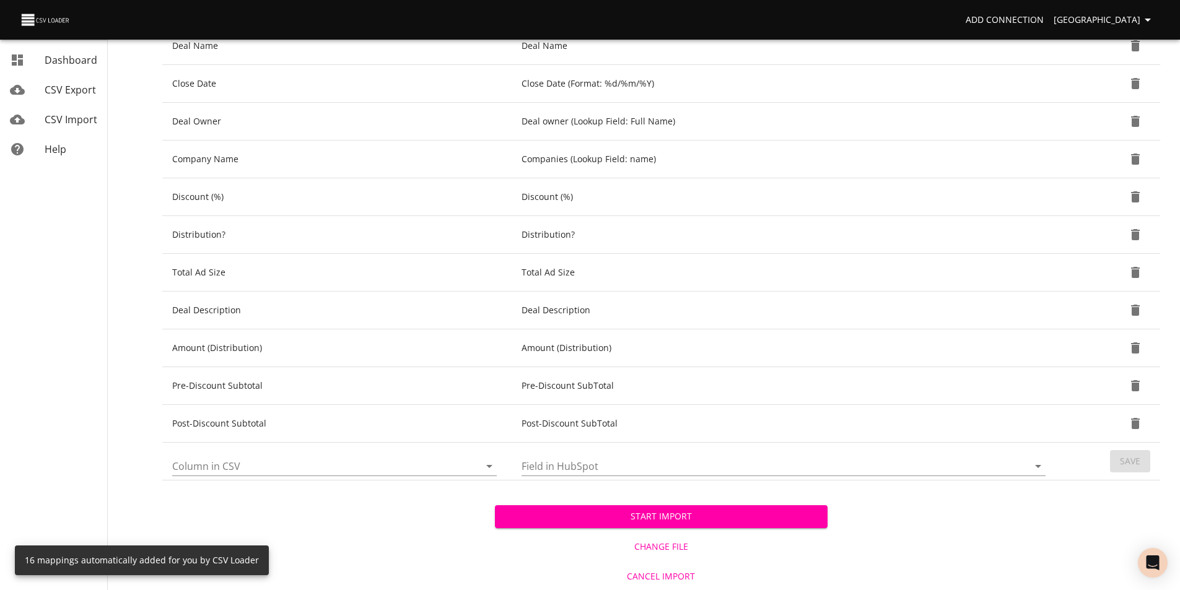
scroll to position [415, 0]
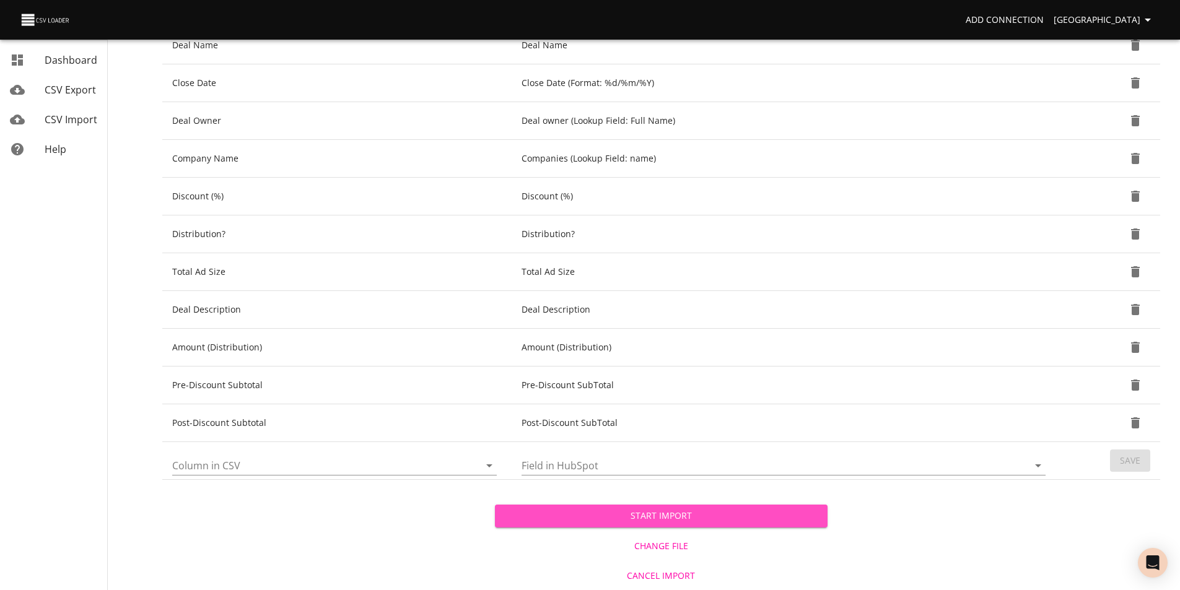
click at [614, 517] on span "Start Import" at bounding box center [661, 516] width 313 height 15
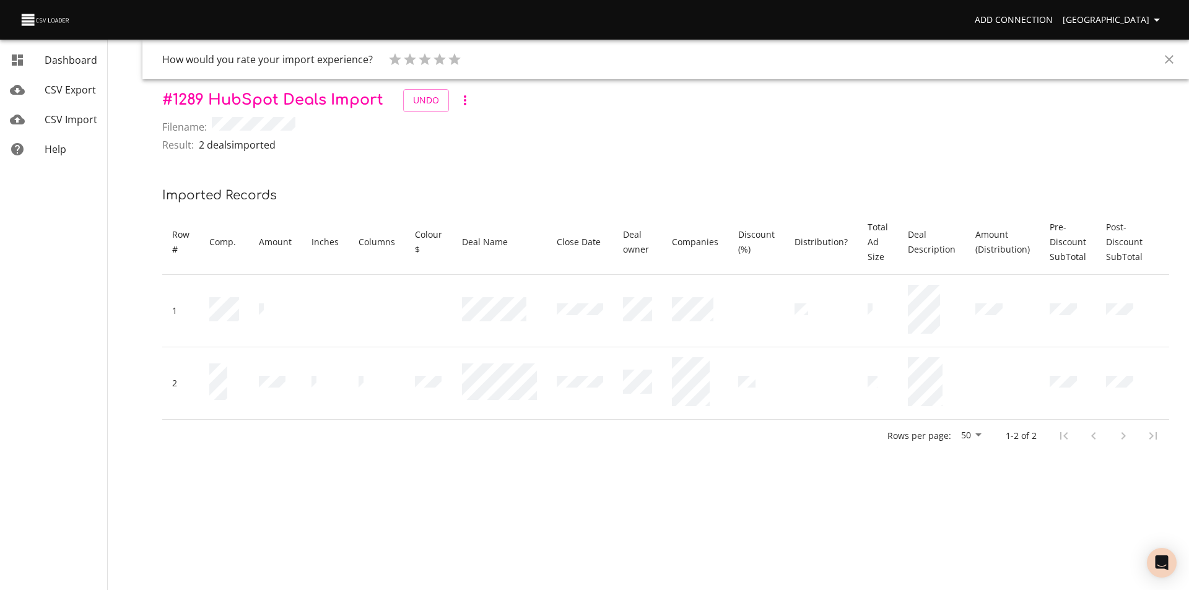
click at [67, 118] on span "CSV Import" at bounding box center [71, 120] width 53 height 14
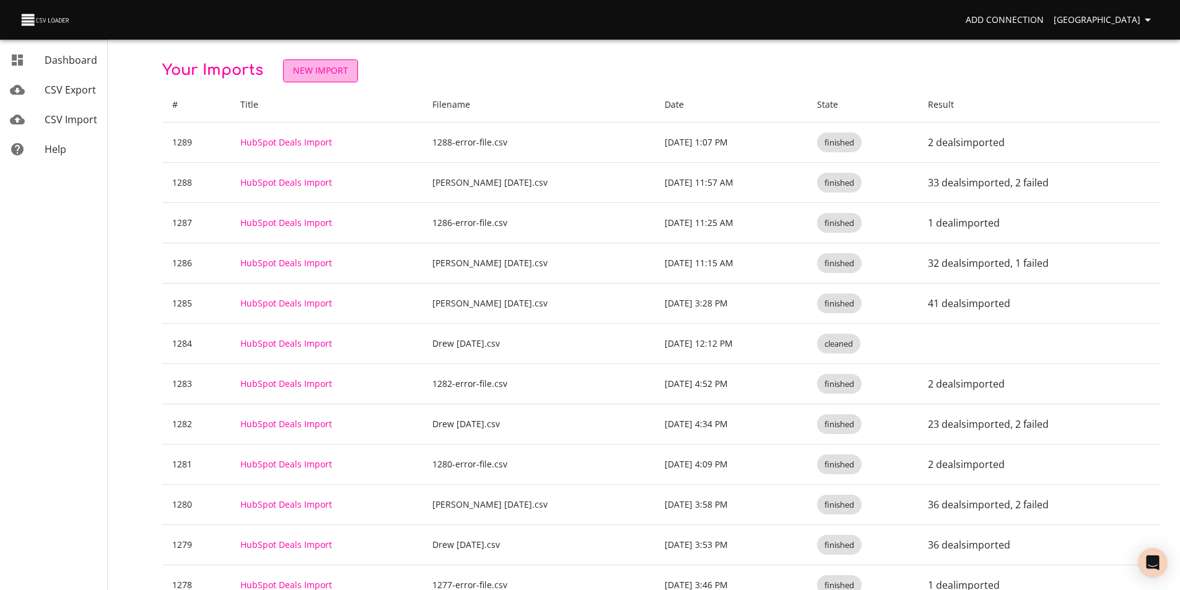
click at [320, 69] on span "New Import" at bounding box center [320, 70] width 55 height 15
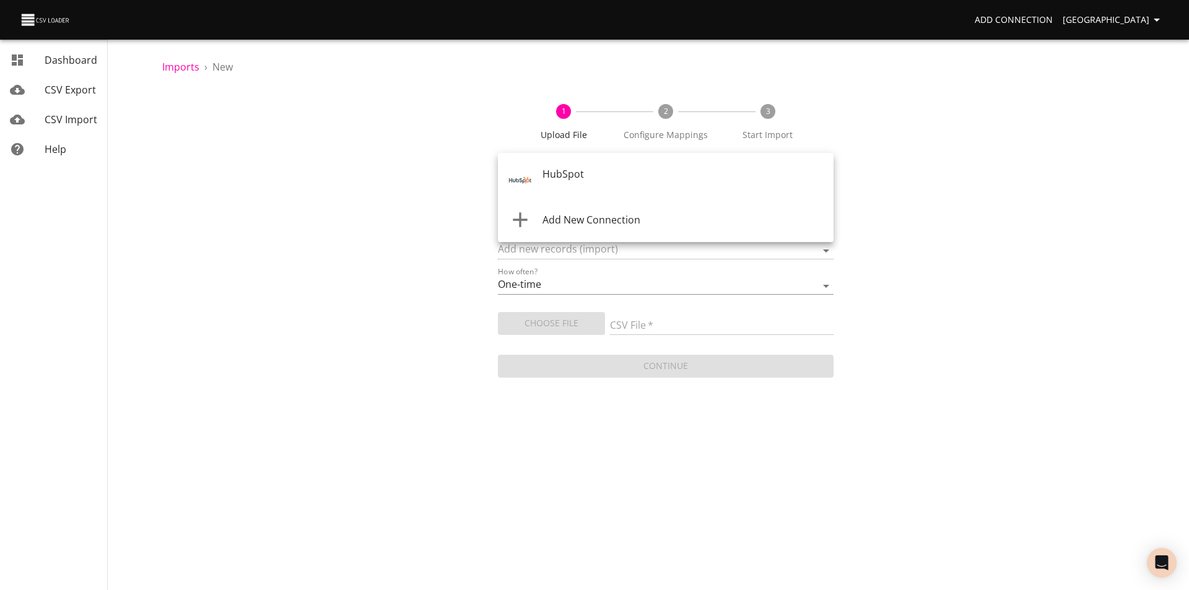
click at [560, 175] on body "Add Connection Sydney Dashboard CSV Export CSV Import Help Imports › New 1 Uplo…" at bounding box center [594, 295] width 1189 height 590
click at [559, 177] on span "HubSpot" at bounding box center [564, 174] width 42 height 14
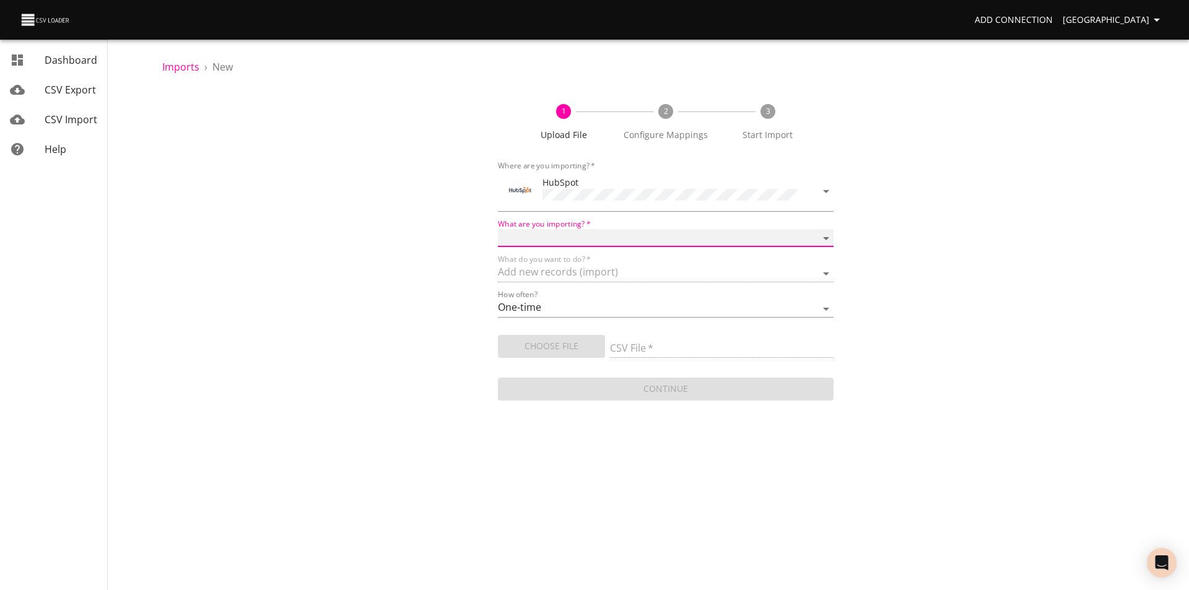
click at [567, 239] on select "Calls Companies Contacts Deals Emails Line items Meetings Notes Products Tasks …" at bounding box center [666, 238] width 336 height 18
select select "deals"
click at [498, 229] on select "Calls Companies Contacts Deals Emails Line items Meetings Notes Products Tasks …" at bounding box center [666, 238] width 336 height 18
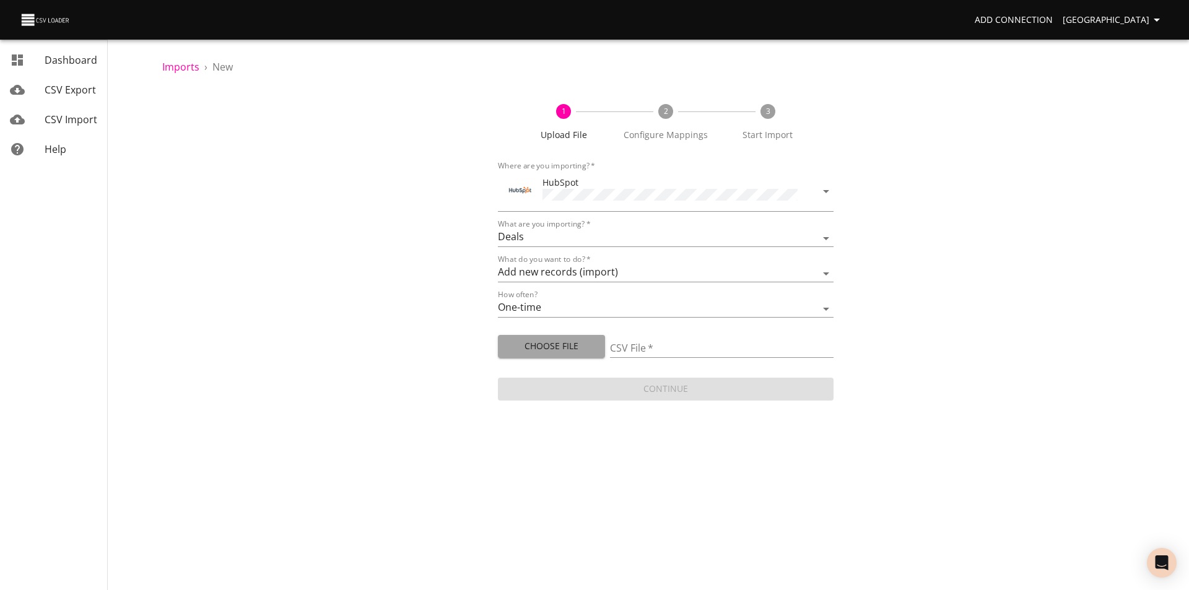
click at [541, 342] on span "Choose File" at bounding box center [551, 346] width 87 height 15
type input "[PERSON_NAME] [DATE].csv"
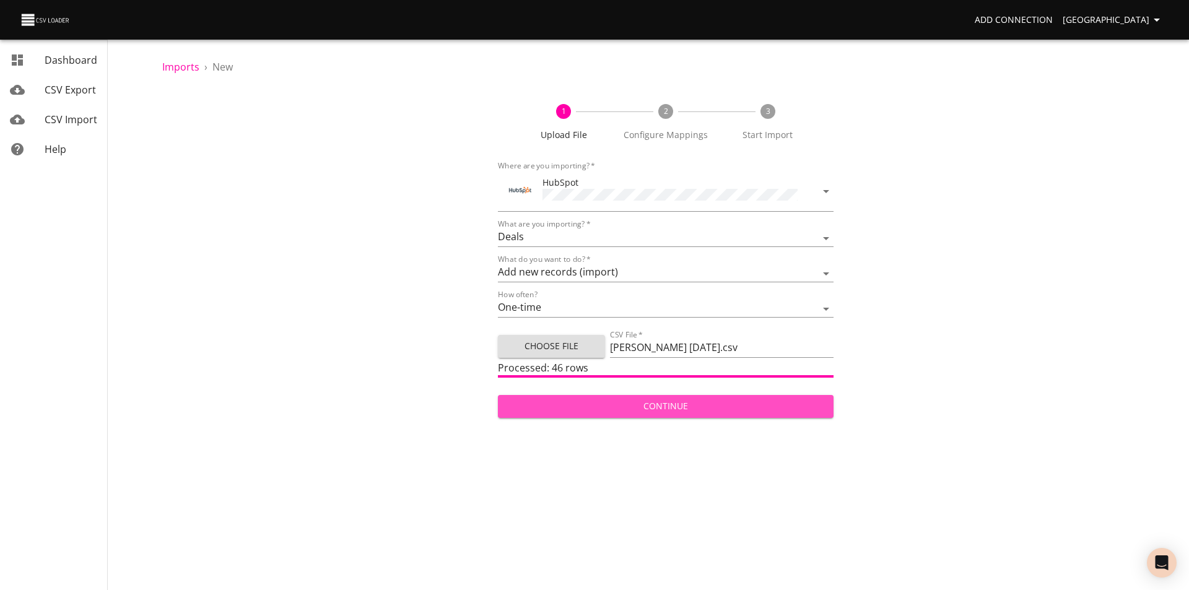
click at [647, 401] on span "Continue" at bounding box center [666, 406] width 316 height 15
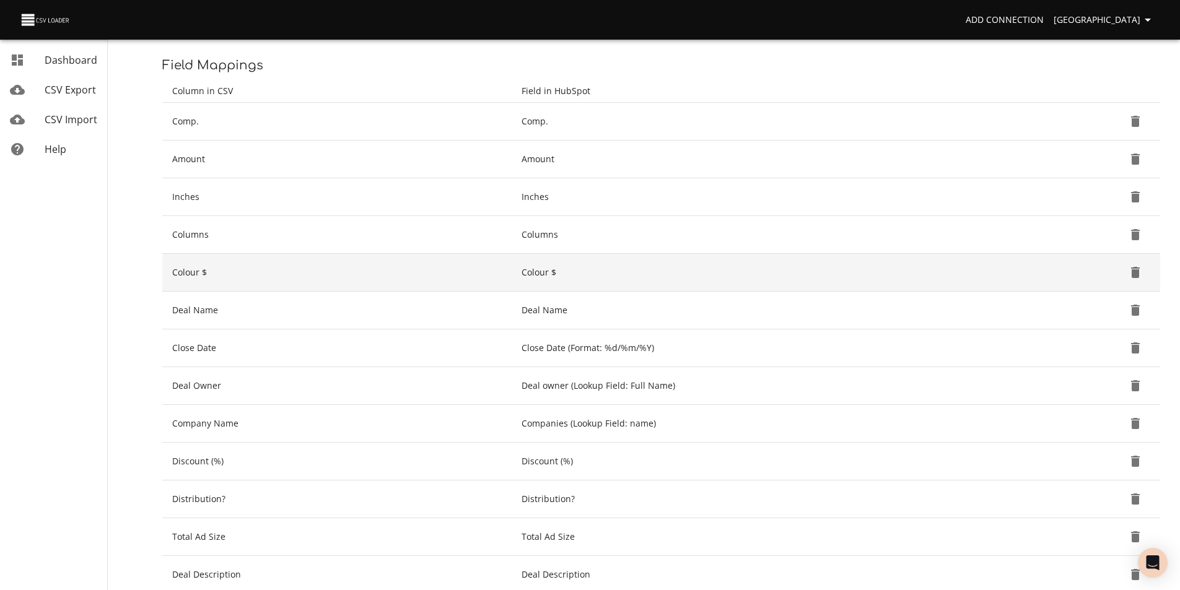
scroll to position [415, 0]
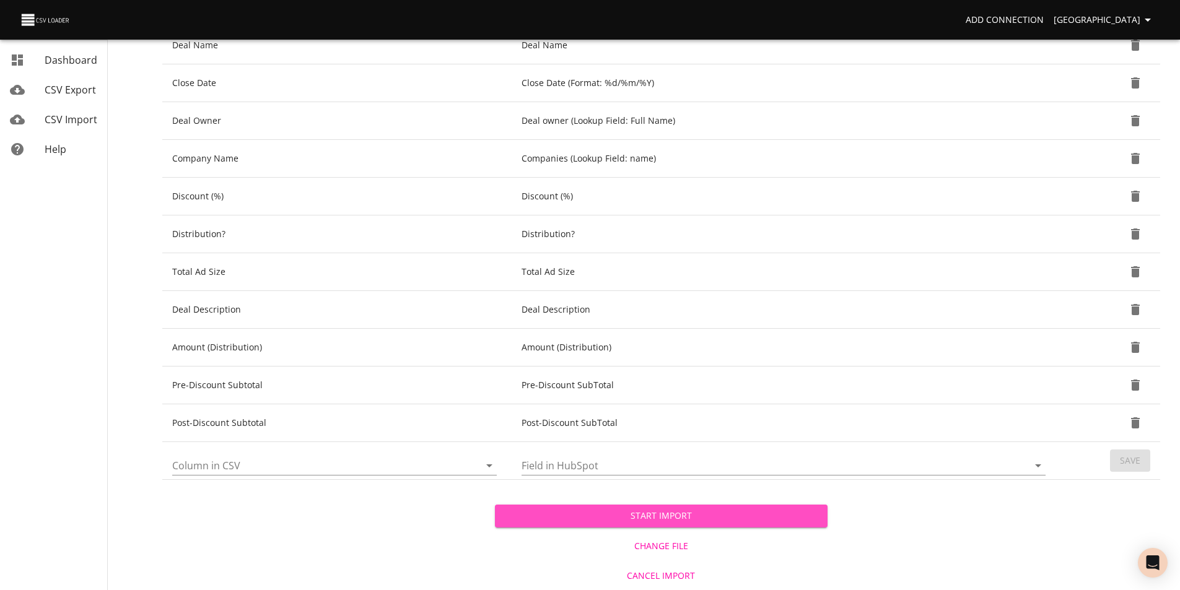
click at [682, 516] on span "Start Import" at bounding box center [661, 516] width 313 height 15
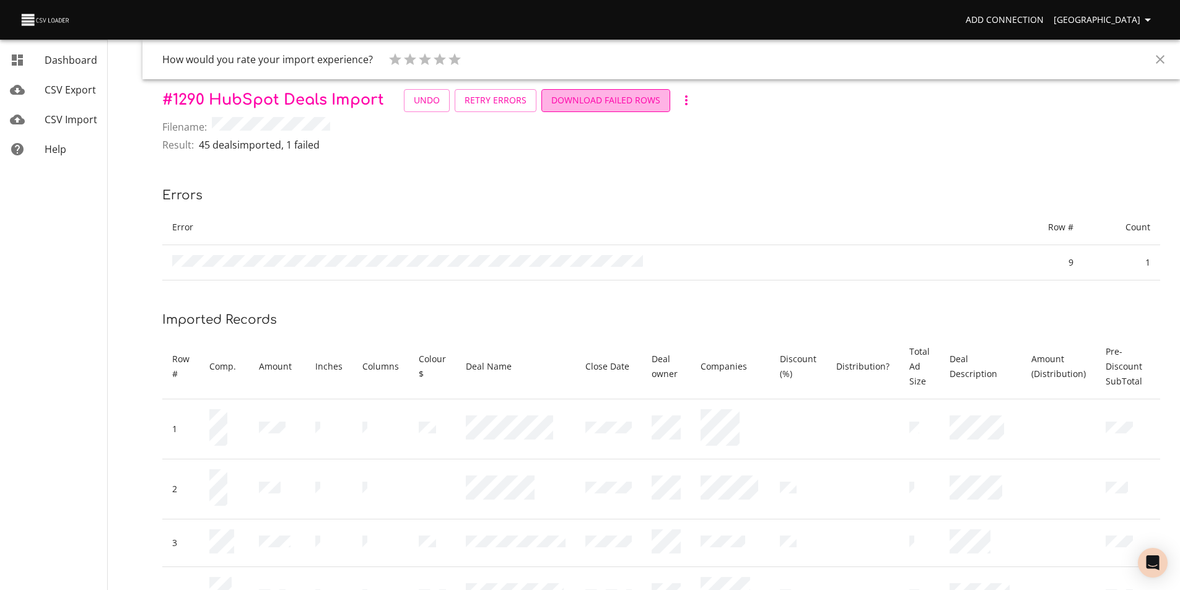
click at [614, 98] on span "Download Failed Rows" at bounding box center [605, 100] width 109 height 15
click at [56, 116] on span "CSV Import" at bounding box center [71, 120] width 53 height 14
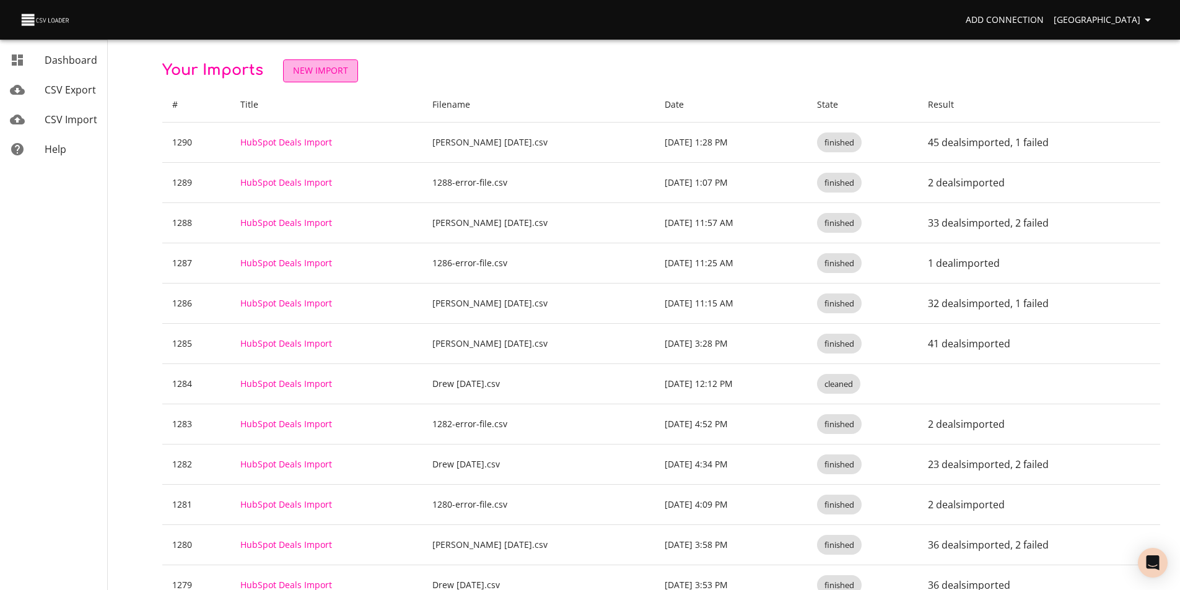
click at [312, 68] on span "New Import" at bounding box center [320, 70] width 55 height 15
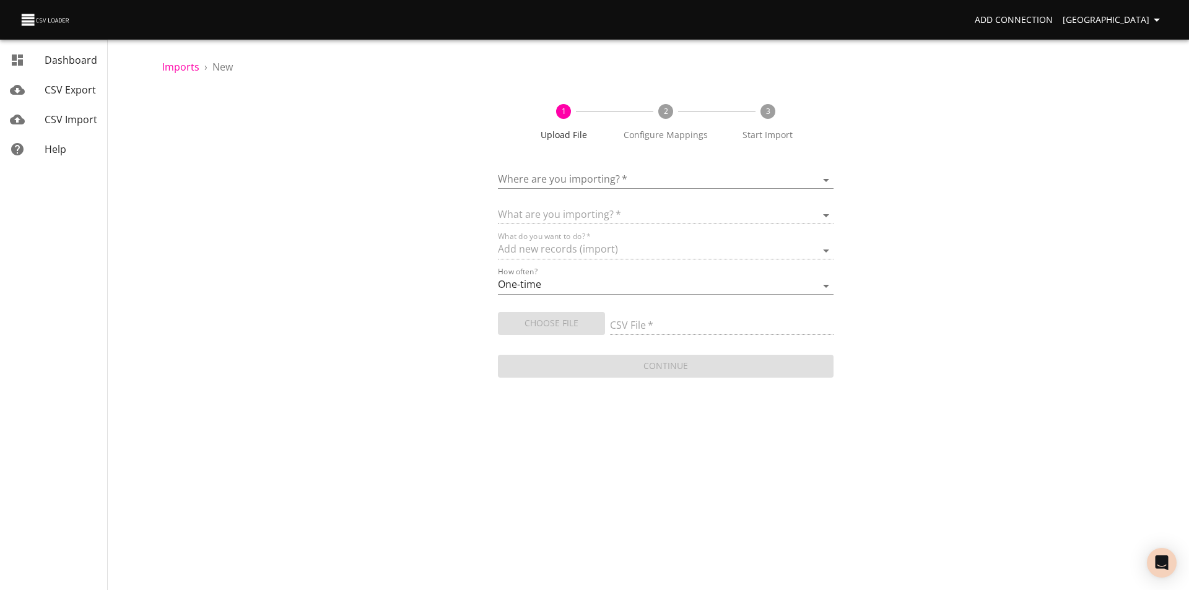
click at [538, 178] on body "Add Connection Sydney Dashboard CSV Export CSV Import Help Imports › New 1 Uplo…" at bounding box center [594, 295] width 1189 height 590
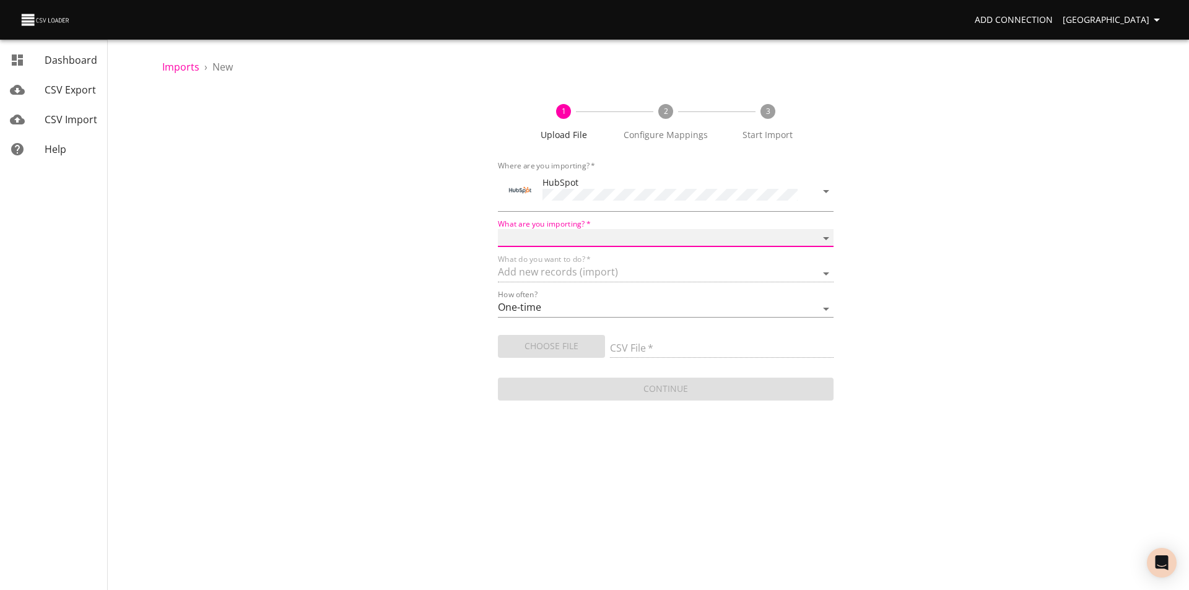
click at [549, 231] on select "Calls Companies Contacts Deals Emails Line items Meetings Notes Products Tasks …" at bounding box center [666, 238] width 336 height 18
select select "deals"
click at [498, 229] on select "Calls Companies Contacts Deals Emails Line items Meetings Notes Products Tasks …" at bounding box center [666, 238] width 336 height 18
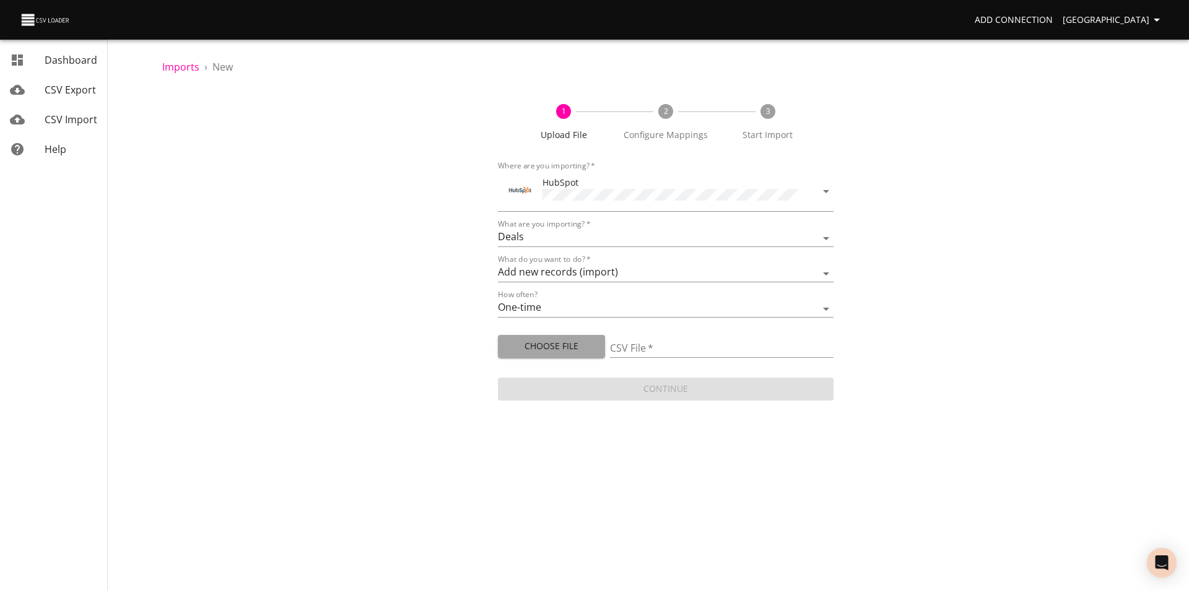
click at [522, 340] on span "Choose File" at bounding box center [551, 346] width 87 height 15
type input "1290-error-file.csv"
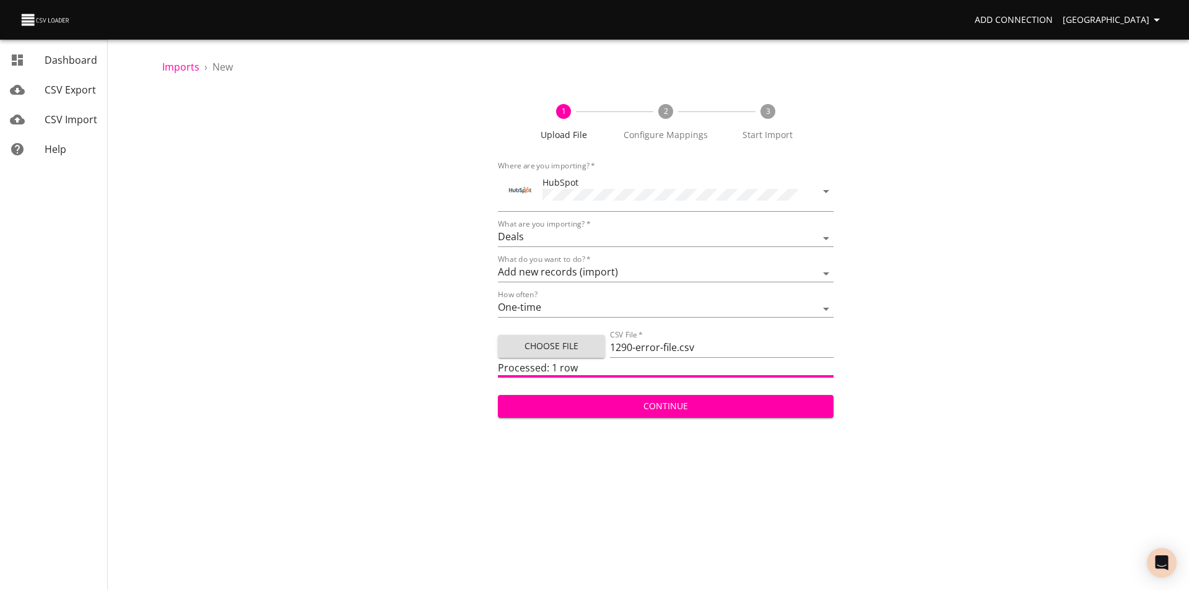
click at [722, 400] on span "Continue" at bounding box center [666, 406] width 316 height 15
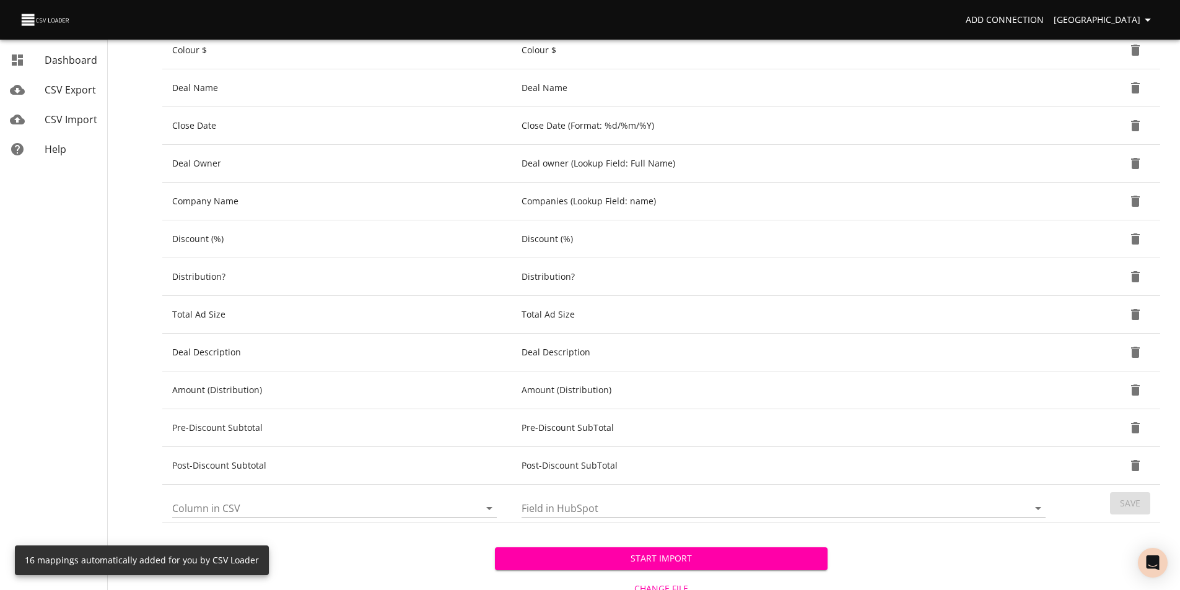
scroll to position [415, 0]
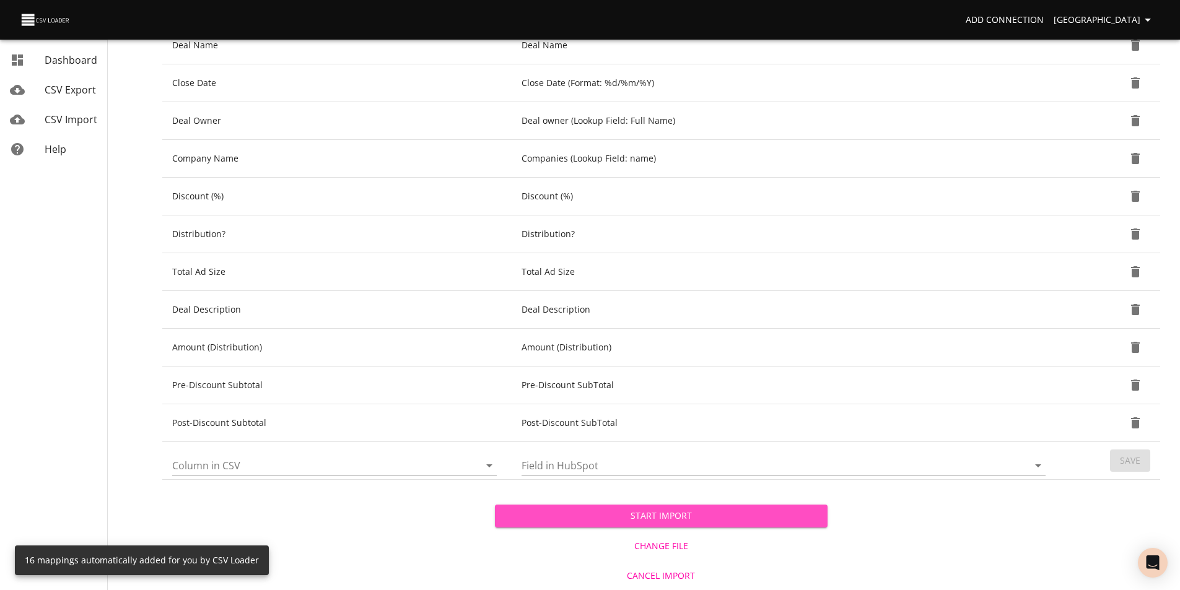
click at [672, 520] on span "Start Import" at bounding box center [661, 516] width 313 height 15
